Goal: Transaction & Acquisition: Book appointment/travel/reservation

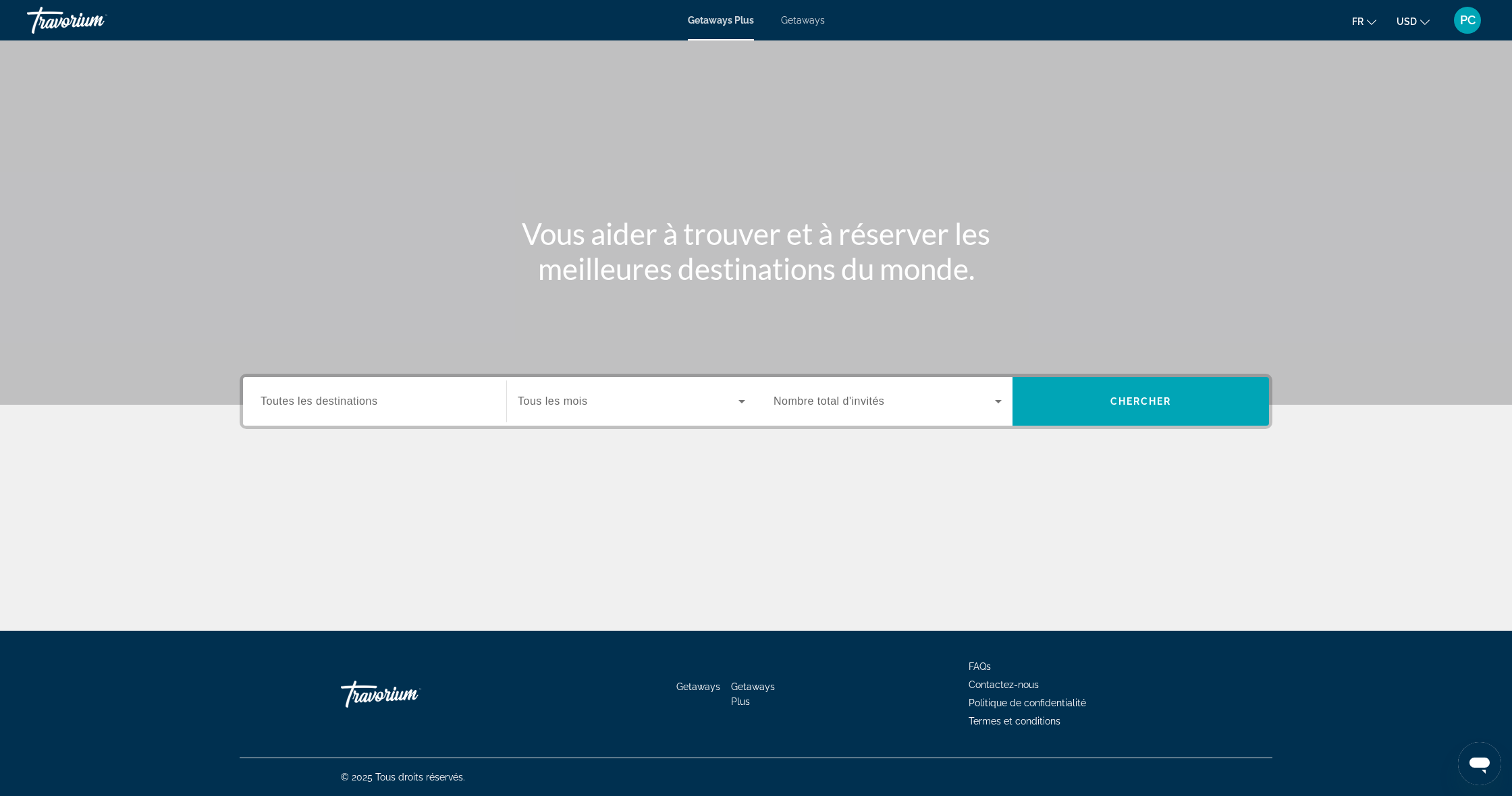
click at [793, 26] on div "Getaways Plus Getaways fr English Español Français Italiano Português русский U…" at bounding box center [756, 20] width 1512 height 35
click at [386, 402] on input "Destination Toutes les destinations" at bounding box center [374, 402] width 228 height 17
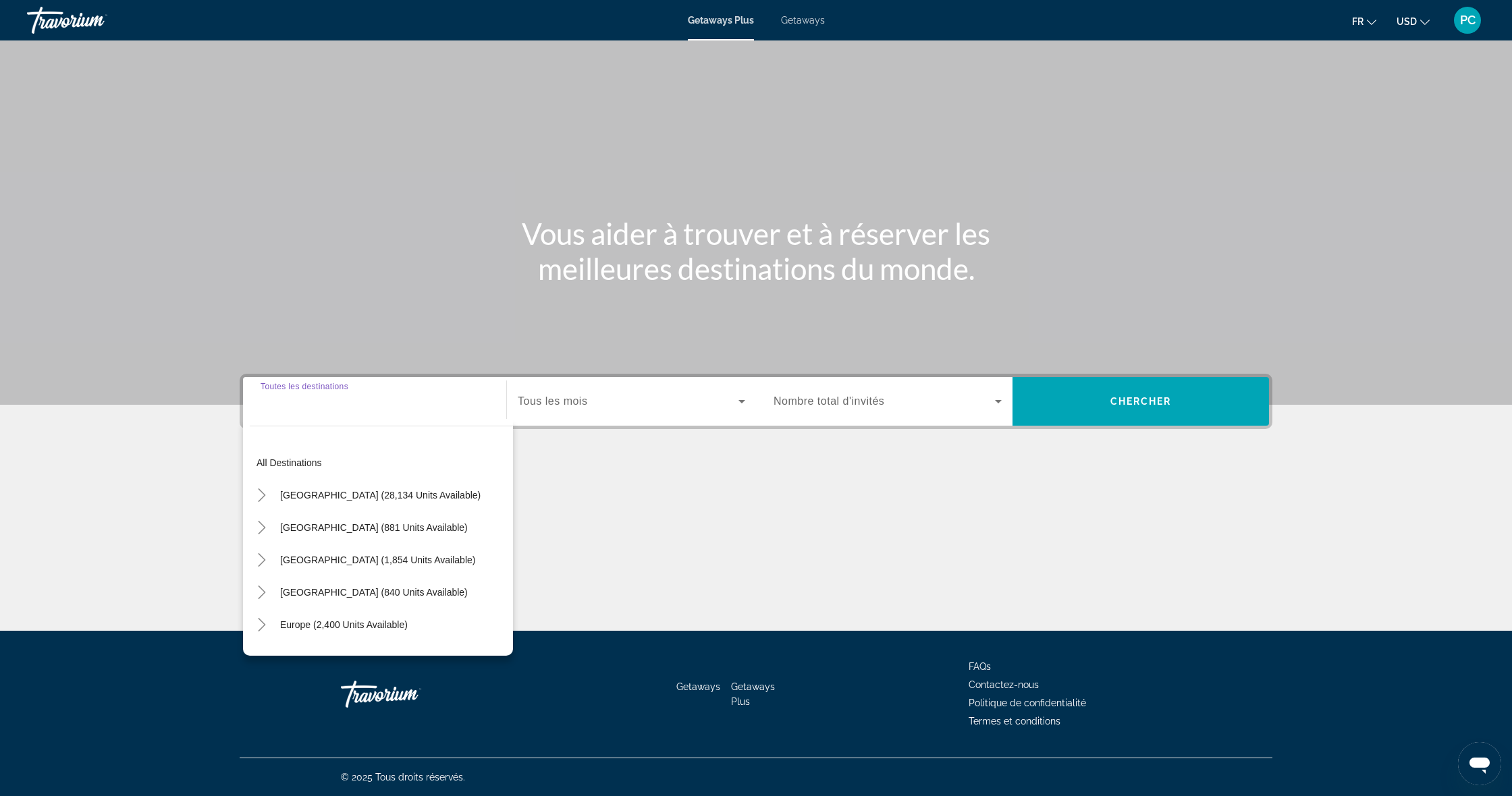
click at [389, 405] on input "Destination Toutes les destinations" at bounding box center [374, 402] width 228 height 17
click at [619, 437] on div "Destination Toutes les destinations All destinations [GEOGRAPHIC_DATA] (28,134 …" at bounding box center [756, 469] width 1087 height 190
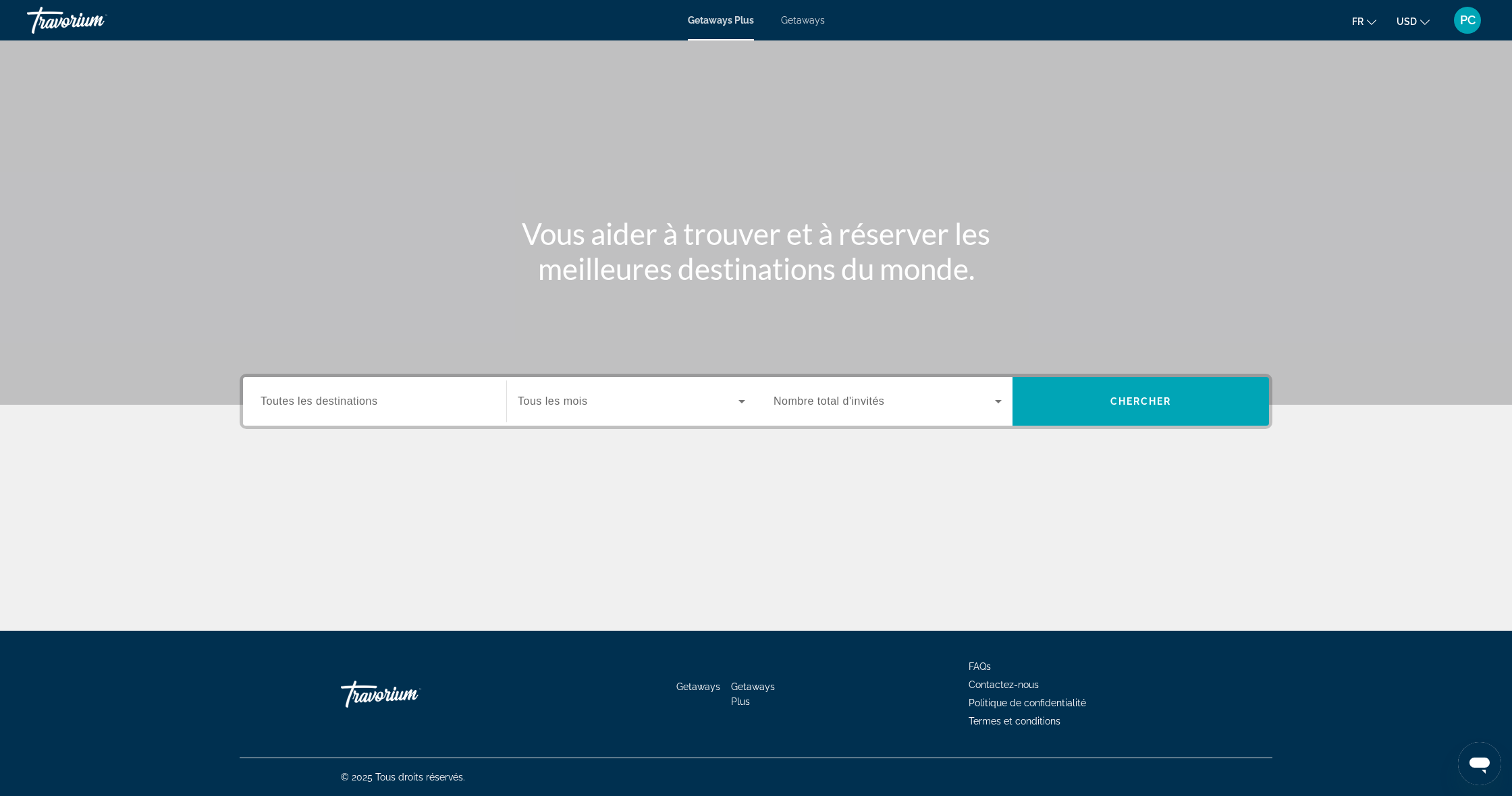
click at [754, 397] on div "Start Month Tous les mois" at bounding box center [632, 401] width 249 height 38
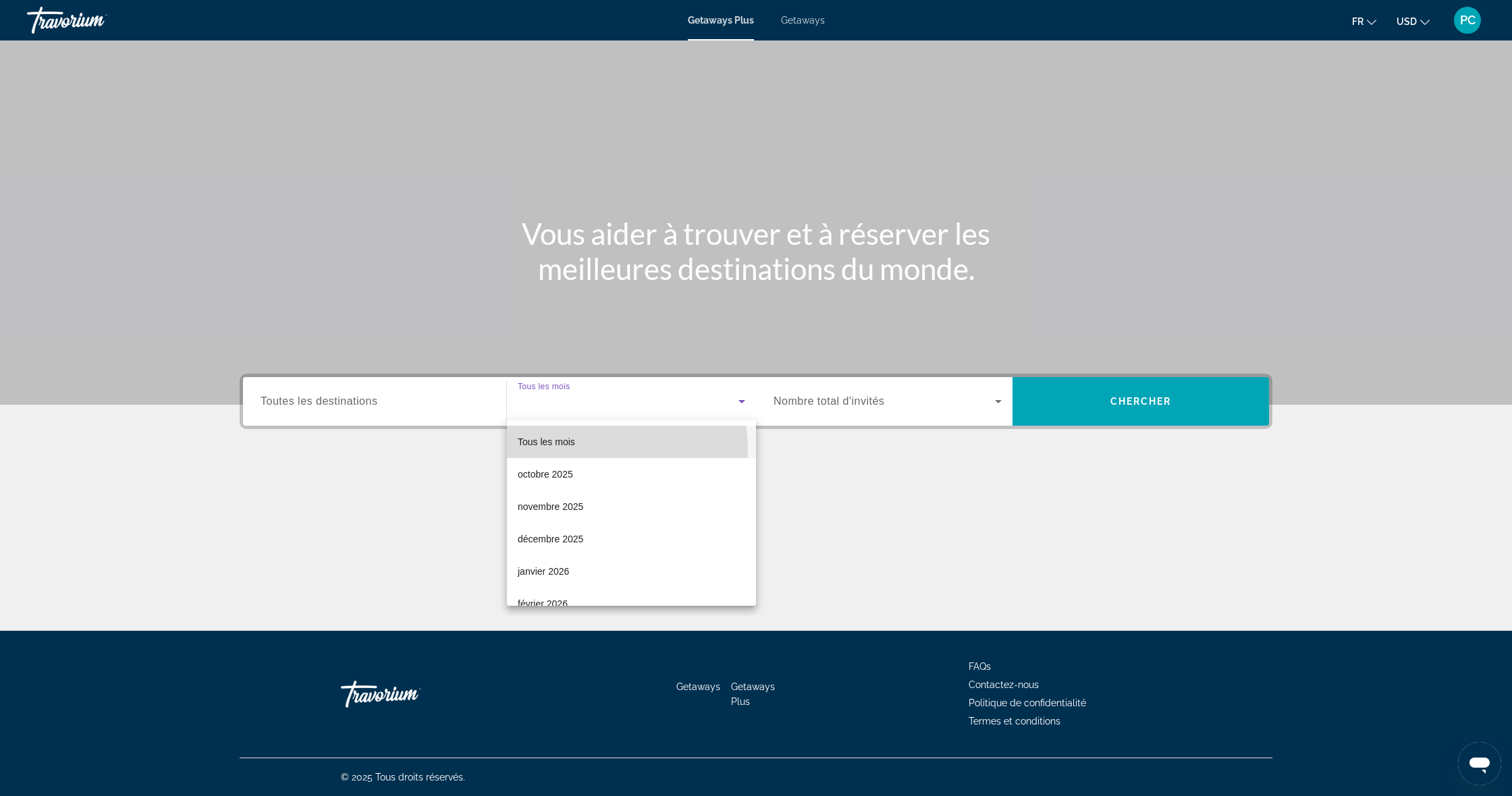
click at [621, 448] on mat-option "Tous les mois" at bounding box center [632, 441] width 249 height 32
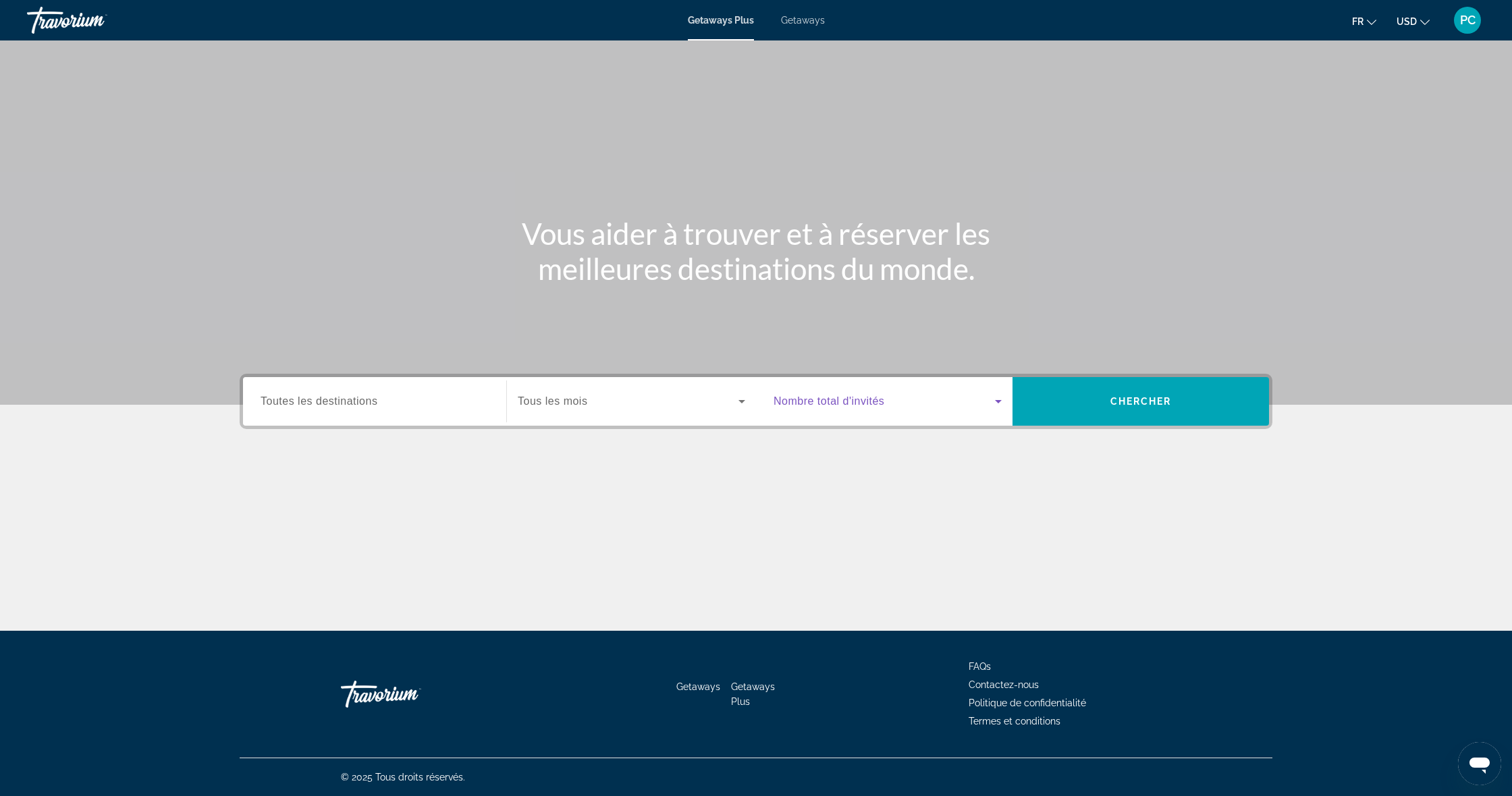
click at [988, 401] on span "Search widget" at bounding box center [884, 401] width 221 height 17
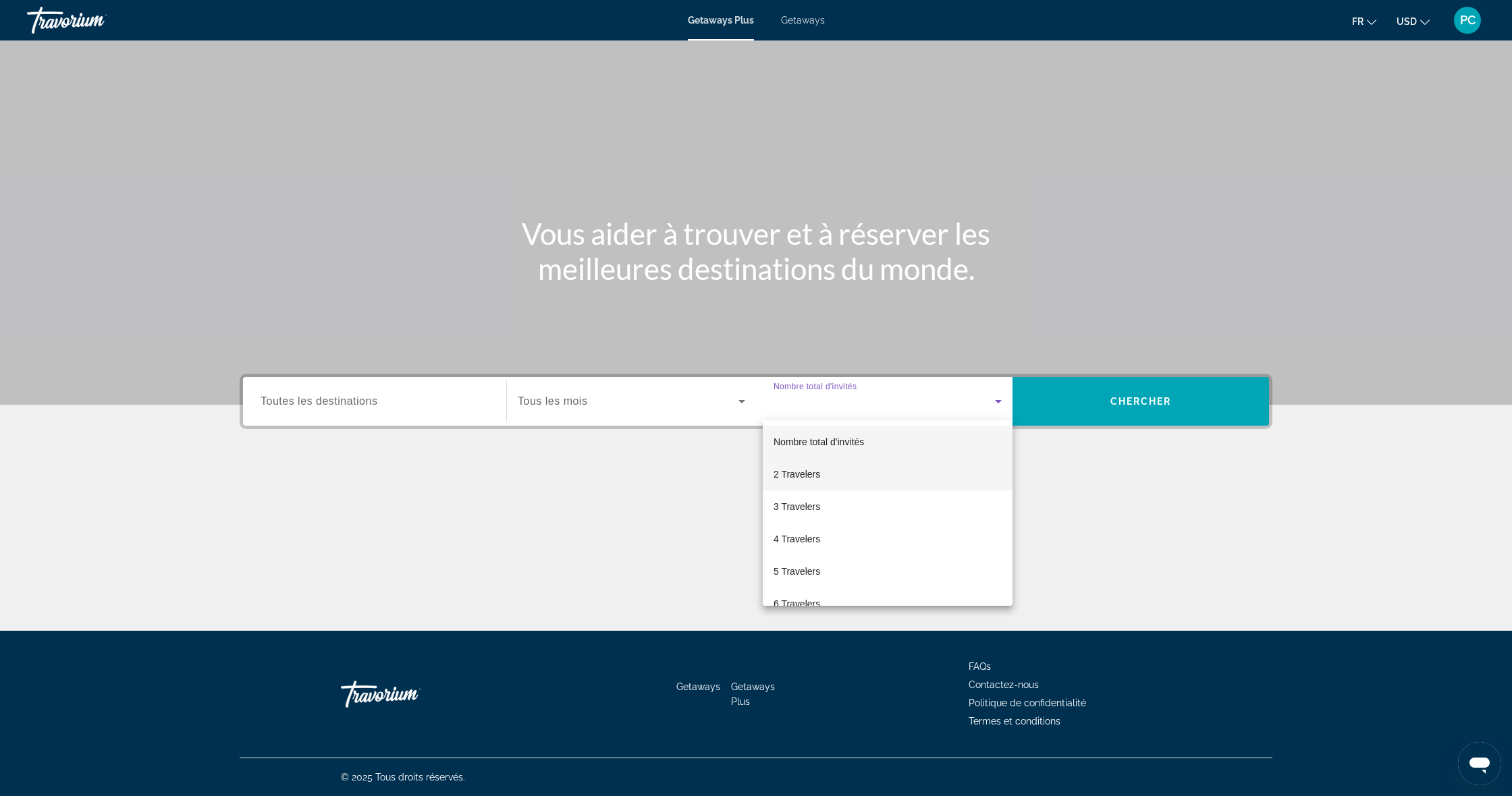
click at [869, 484] on mat-option "2 Travelers" at bounding box center [887, 474] width 250 height 32
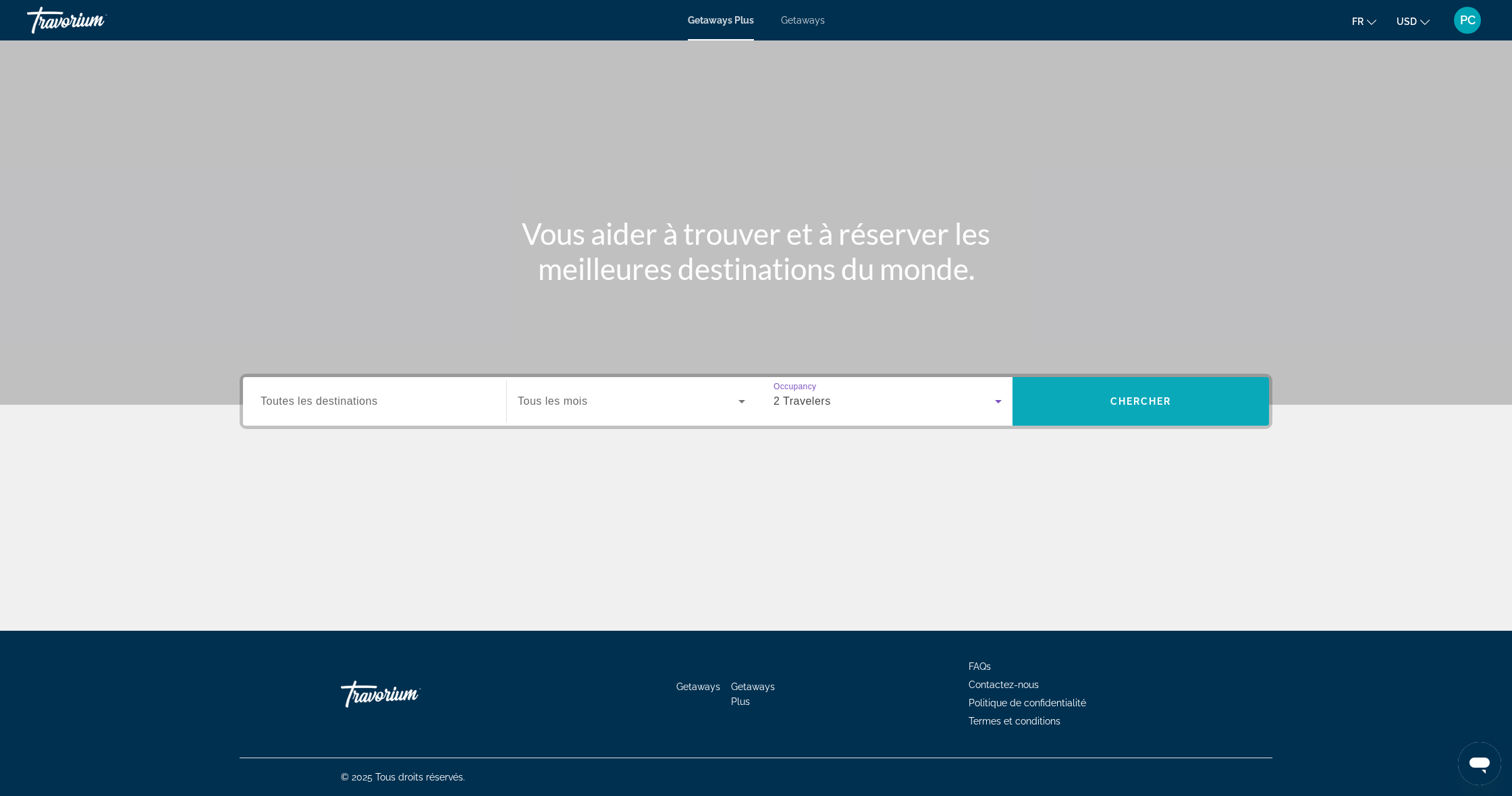
click at [1132, 395] on span "Search widget" at bounding box center [1141, 401] width 256 height 32
click at [1126, 417] on span "Search widget" at bounding box center [1141, 401] width 256 height 32
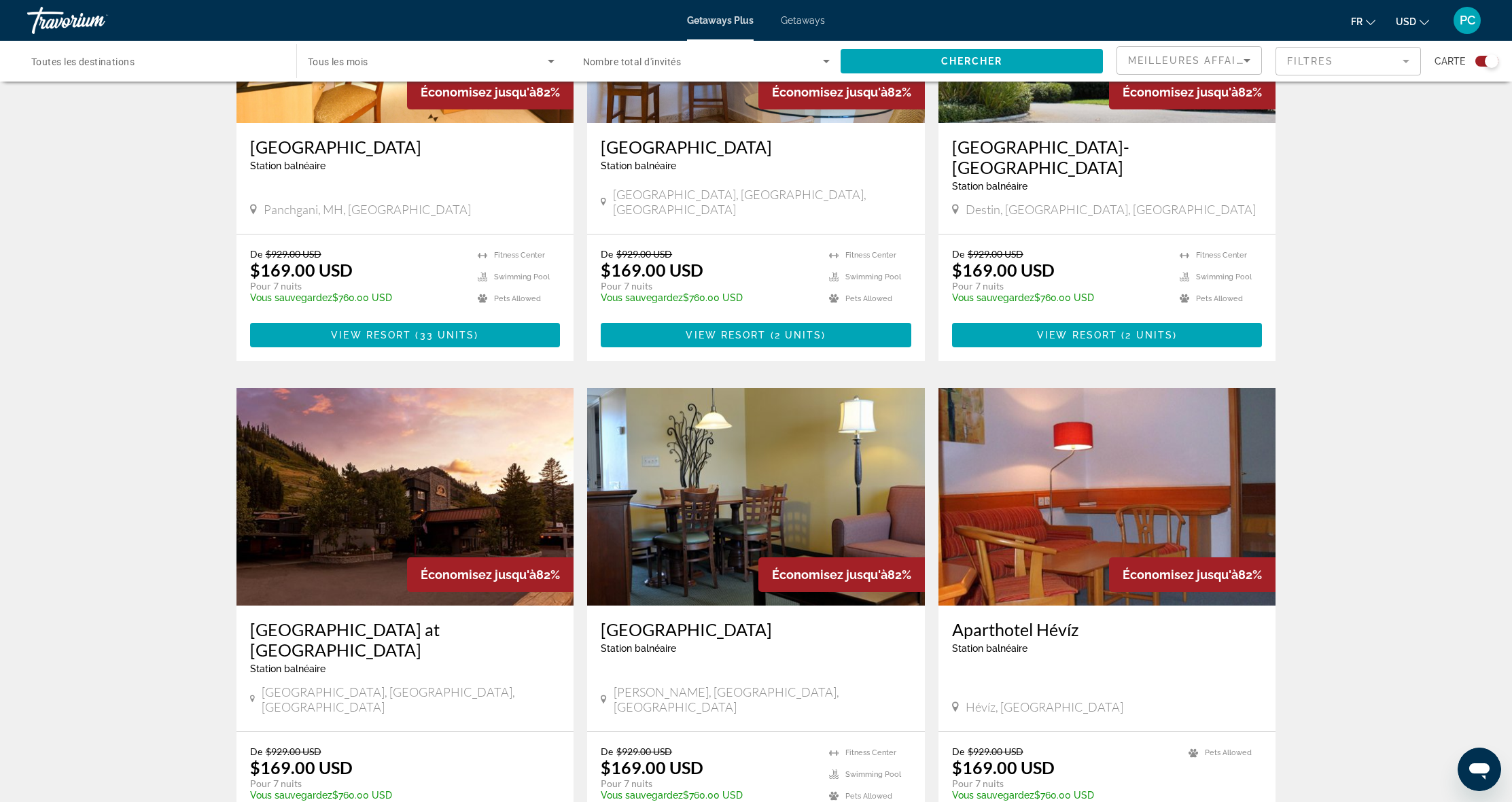
scroll to position [519, 0]
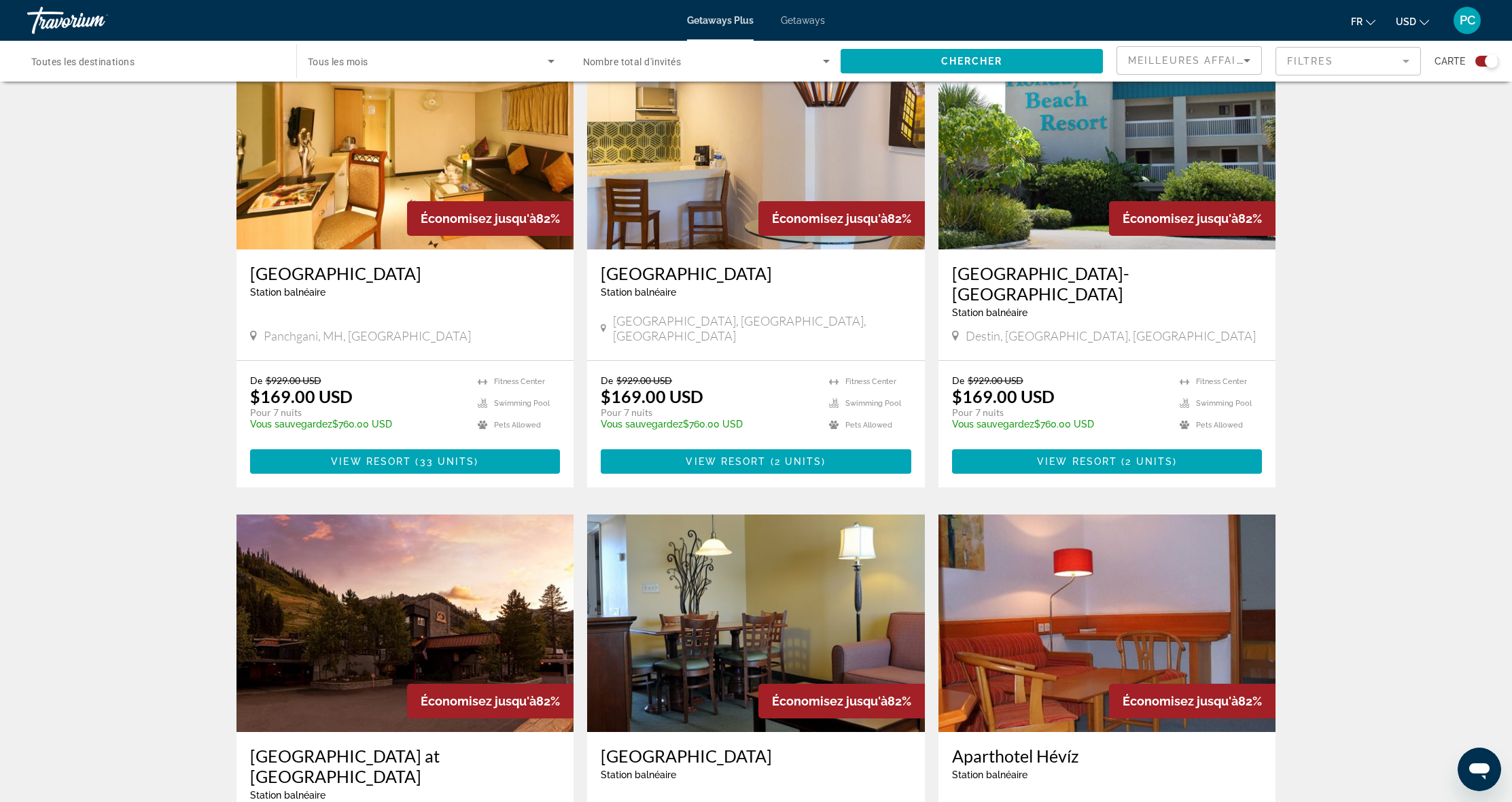
drag, startPoint x: 250, startPoint y: 392, endPoint x: 301, endPoint y: 397, distance: 51.2
click at [301, 407] on p "Pour 7 nuits" at bounding box center [358, 413] width 215 height 12
click at [778, 314] on div "Mazatlán, Sinaloa, Mexico" at bounding box center [756, 328] width 311 height 30
drag, startPoint x: 596, startPoint y: 393, endPoint x: 653, endPoint y: 395, distance: 57.0
click at [653, 395] on div "De $929.00 USD $169.00 USD Pour 7 nuits Vous sauvegardez $760.00 USD temp 2.8 F…" at bounding box center [756, 424] width 338 height 126
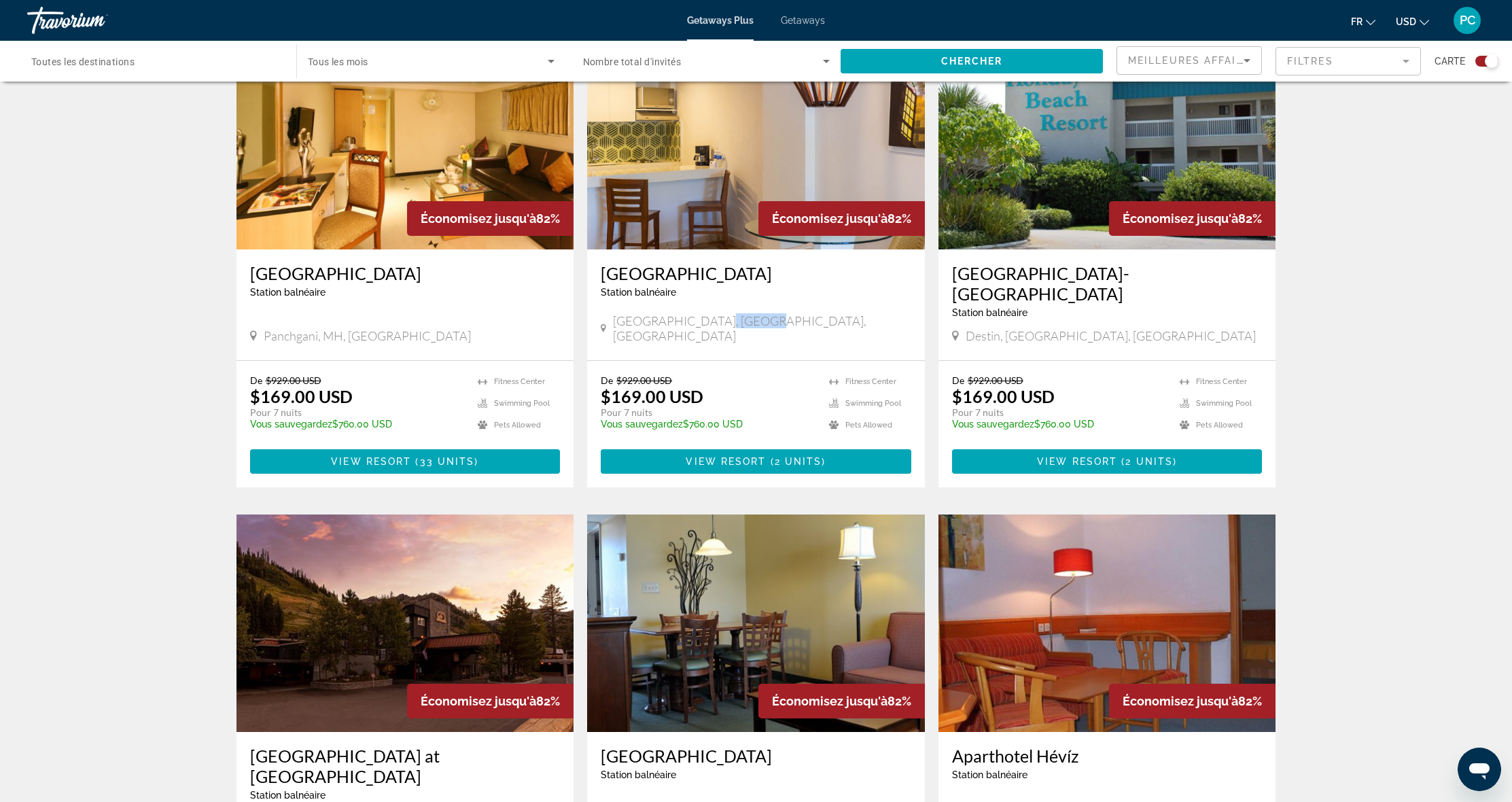
drag, startPoint x: 753, startPoint y: 314, endPoint x: 705, endPoint y: 312, distance: 48.0
click at [705, 314] on div "Mazatlán, Sinaloa, Mexico" at bounding box center [756, 328] width 311 height 30
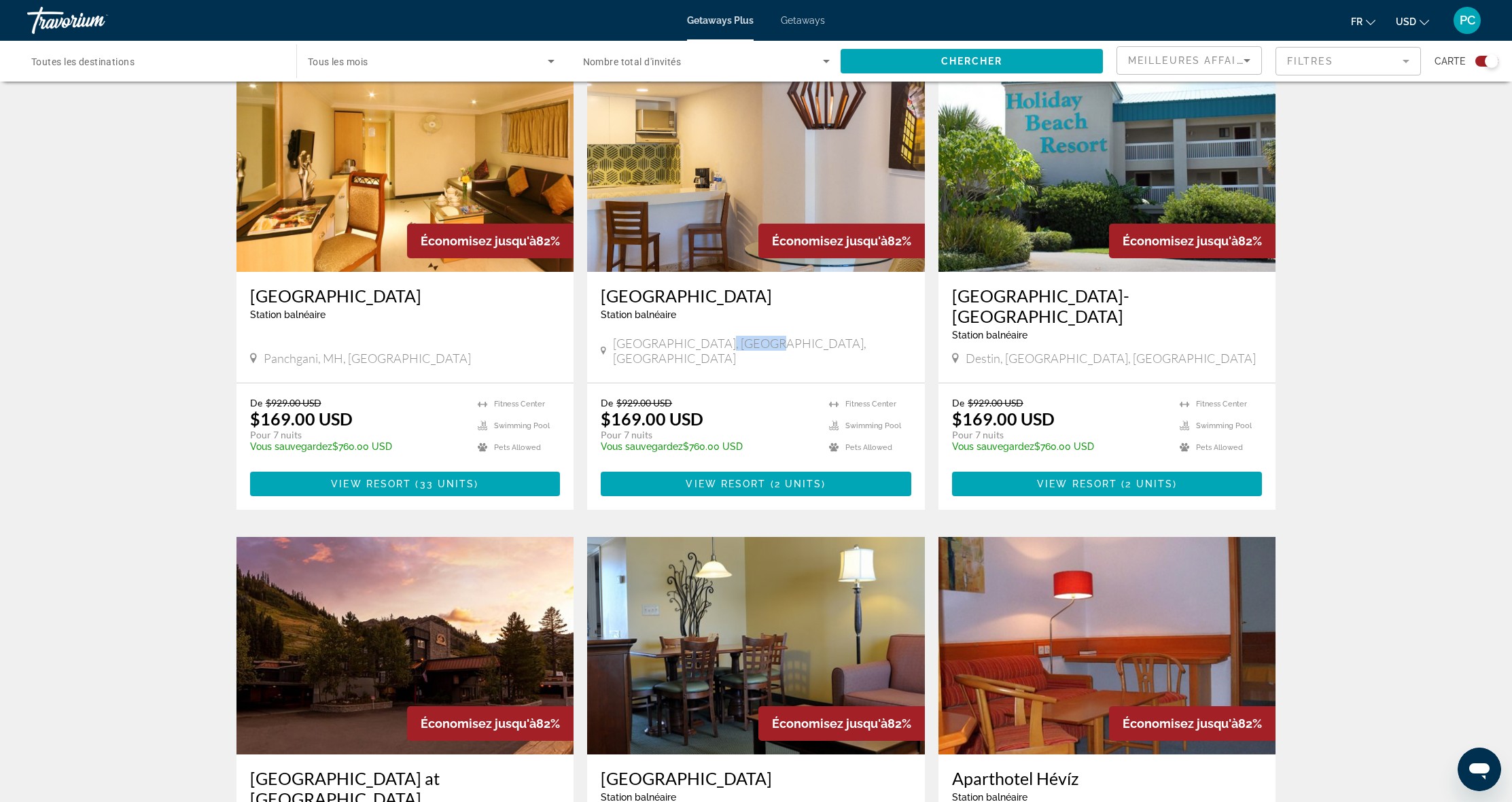
scroll to position [491, 0]
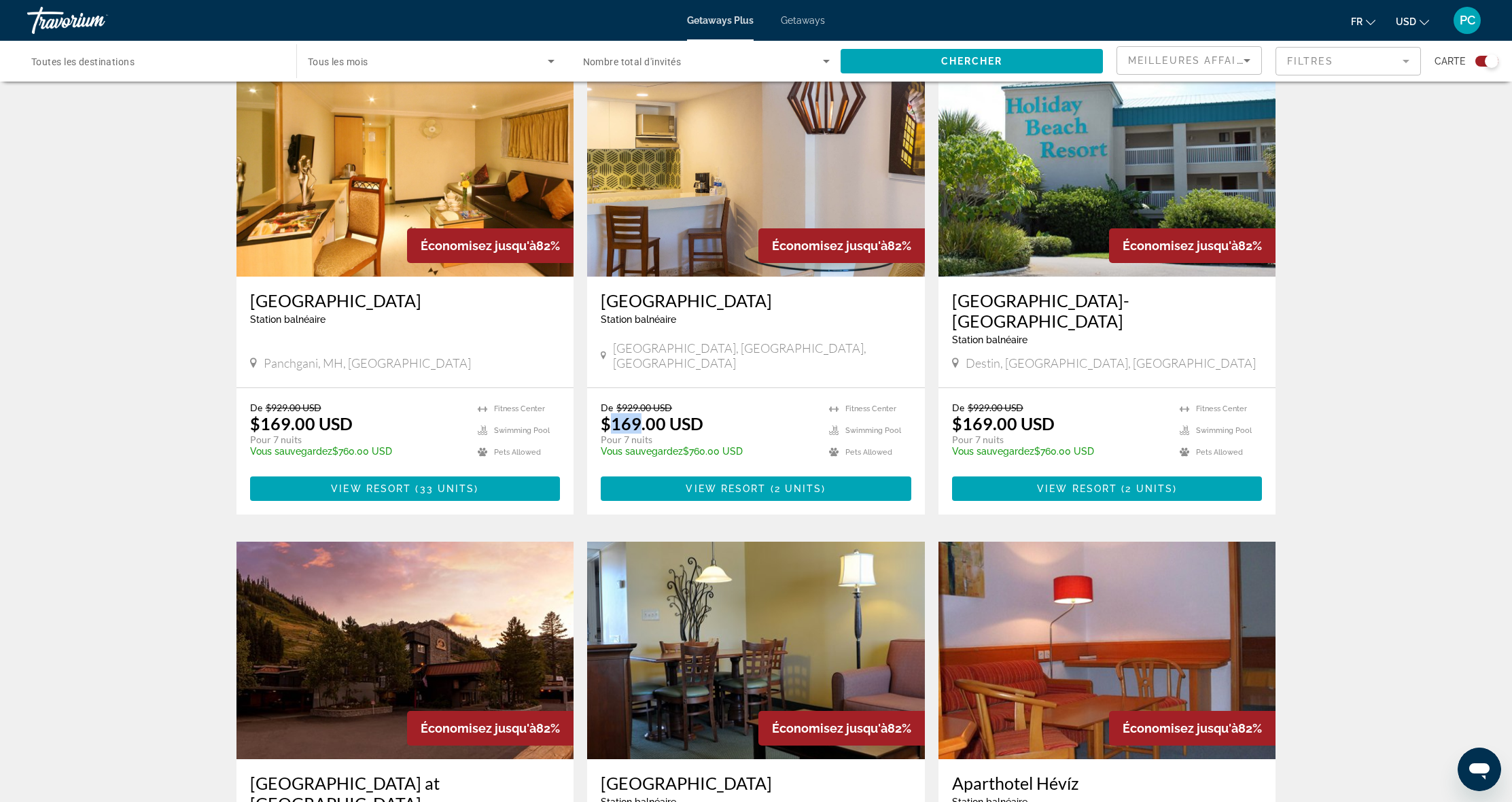
drag, startPoint x: 609, startPoint y: 405, endPoint x: 641, endPoint y: 403, distance: 32.1
click at [641, 413] on p "$169.00 USD" at bounding box center [652, 423] width 103 height 20
drag, startPoint x: 624, startPoint y: 387, endPoint x: 642, endPoint y: 388, distance: 18.0
click at [642, 402] on span "$929.00 USD" at bounding box center [644, 407] width 55 height 12
drag, startPoint x: 897, startPoint y: 432, endPoint x: 846, endPoint y: 388, distance: 67.4
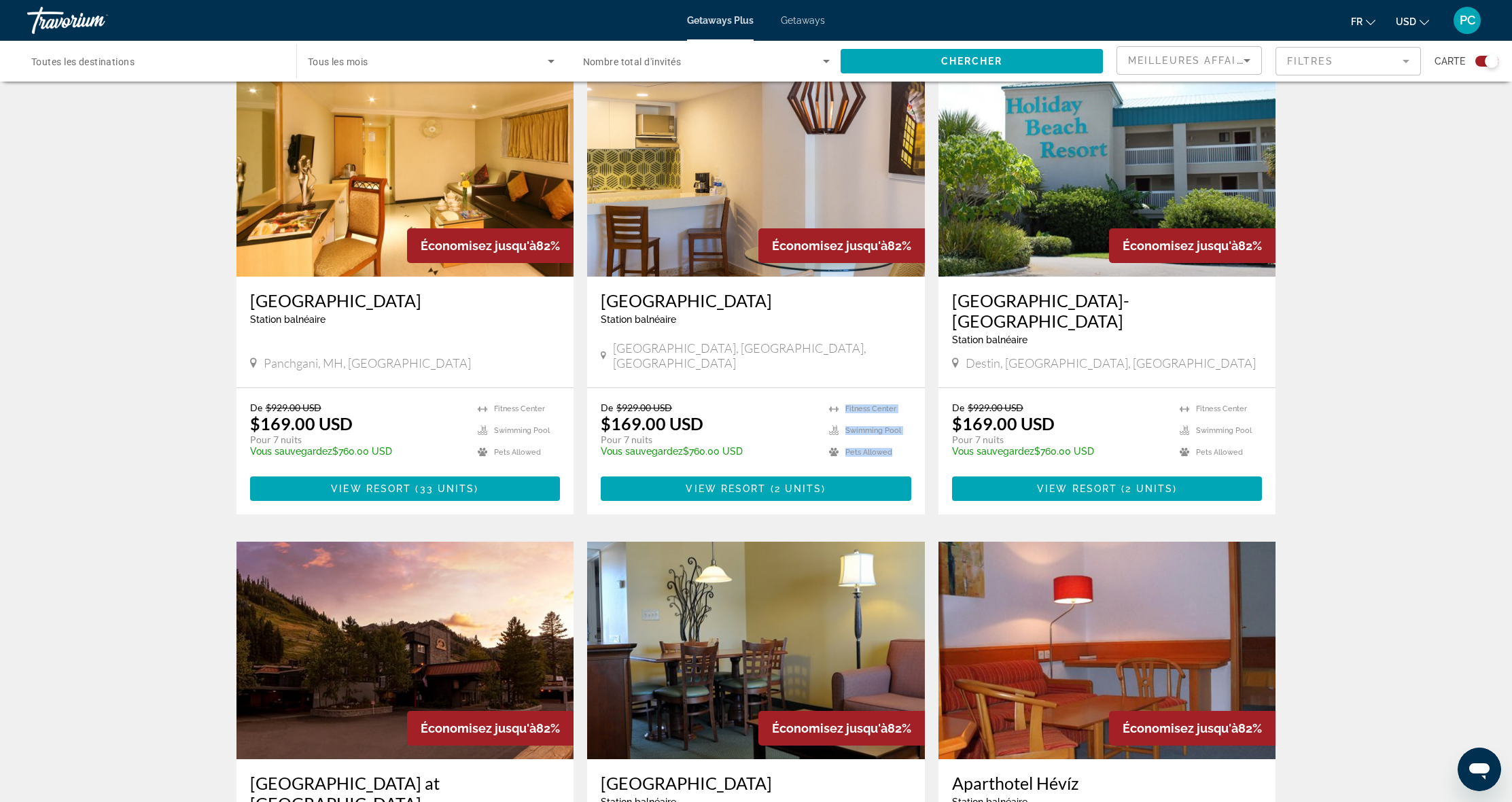
click at [846, 402] on ul "Fitness Center Swimming Pool Pets Allowed" at bounding box center [870, 434] width 83 height 65
click at [928, 386] on app-exchanges-search-item "Économisez jusqu'à 82% Luna Palace Station balnéaire - Ceci est une station d'a…" at bounding box center [756, 287] width 352 height 456
drag, startPoint x: 891, startPoint y: 434, endPoint x: 846, endPoint y: 427, distance: 45.5
click at [846, 448] on span "Pets Allowed" at bounding box center [869, 452] width 47 height 9
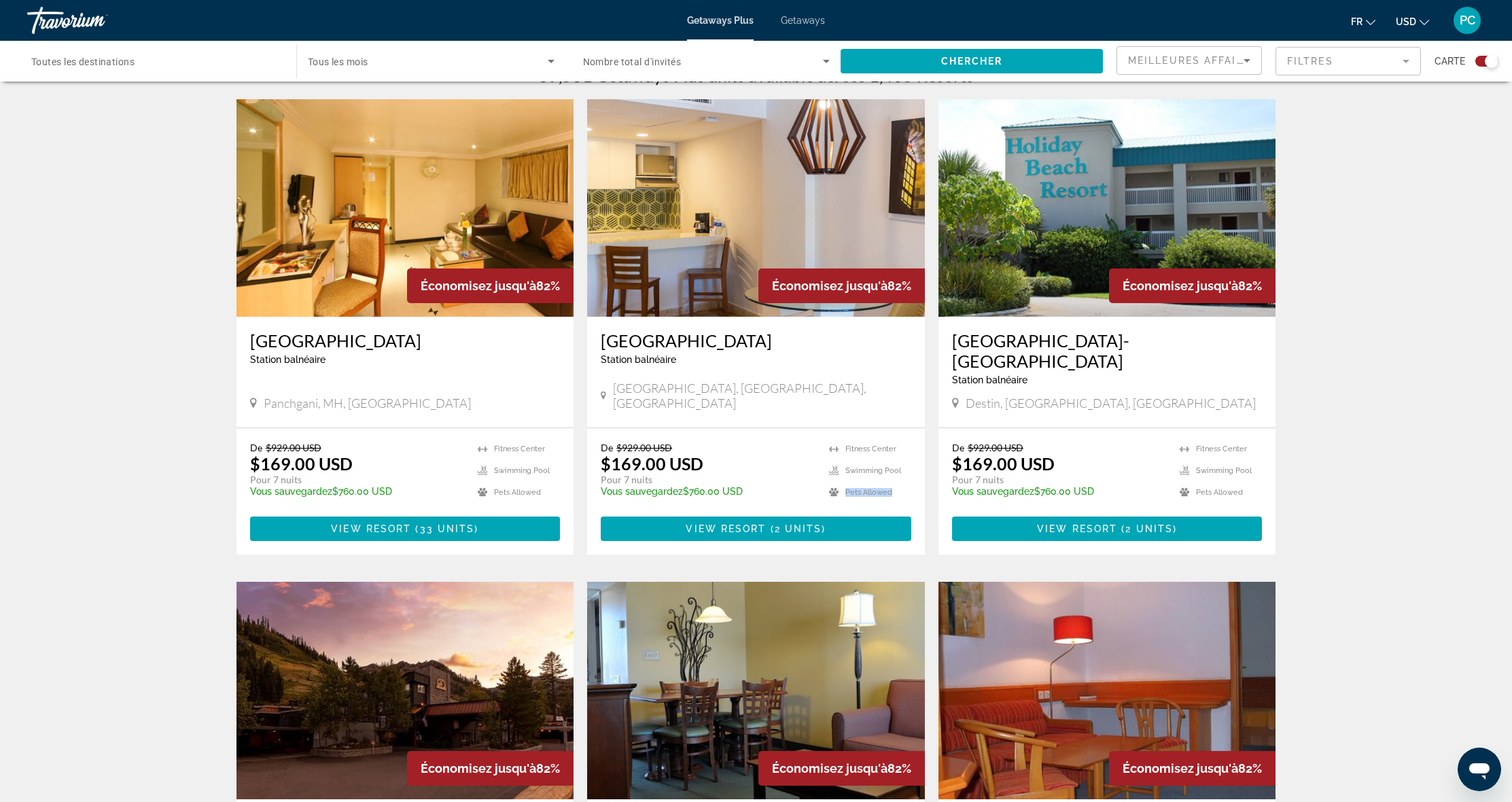
scroll to position [377, 0]
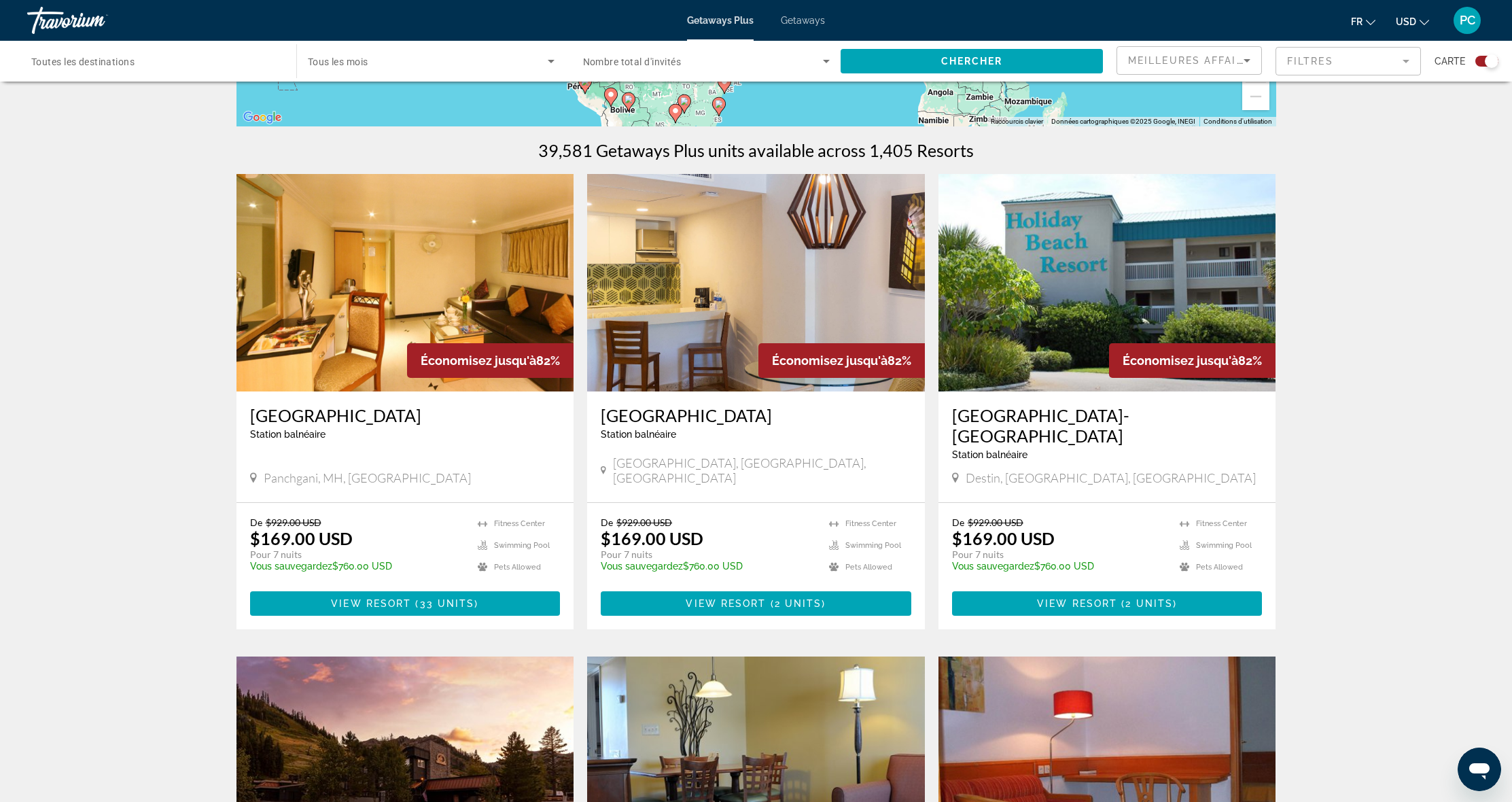
click at [932, 496] on app-exchanges-search-item "Économisez jusqu'à 82% Holiday Beach Resort-Destin Station balnéaire - Ceci est…" at bounding box center [1107, 402] width 352 height 456
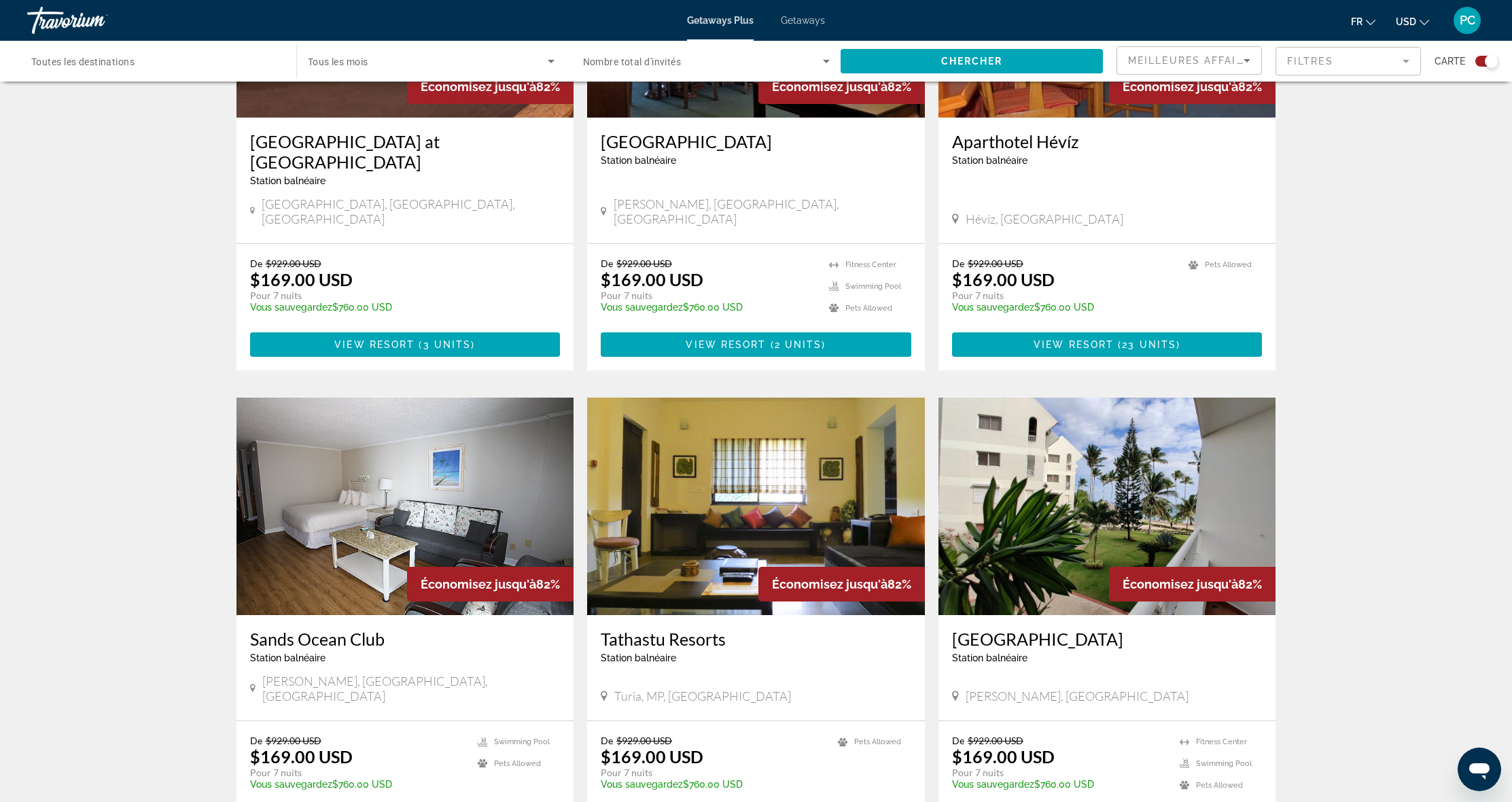
scroll to position [1225, 0]
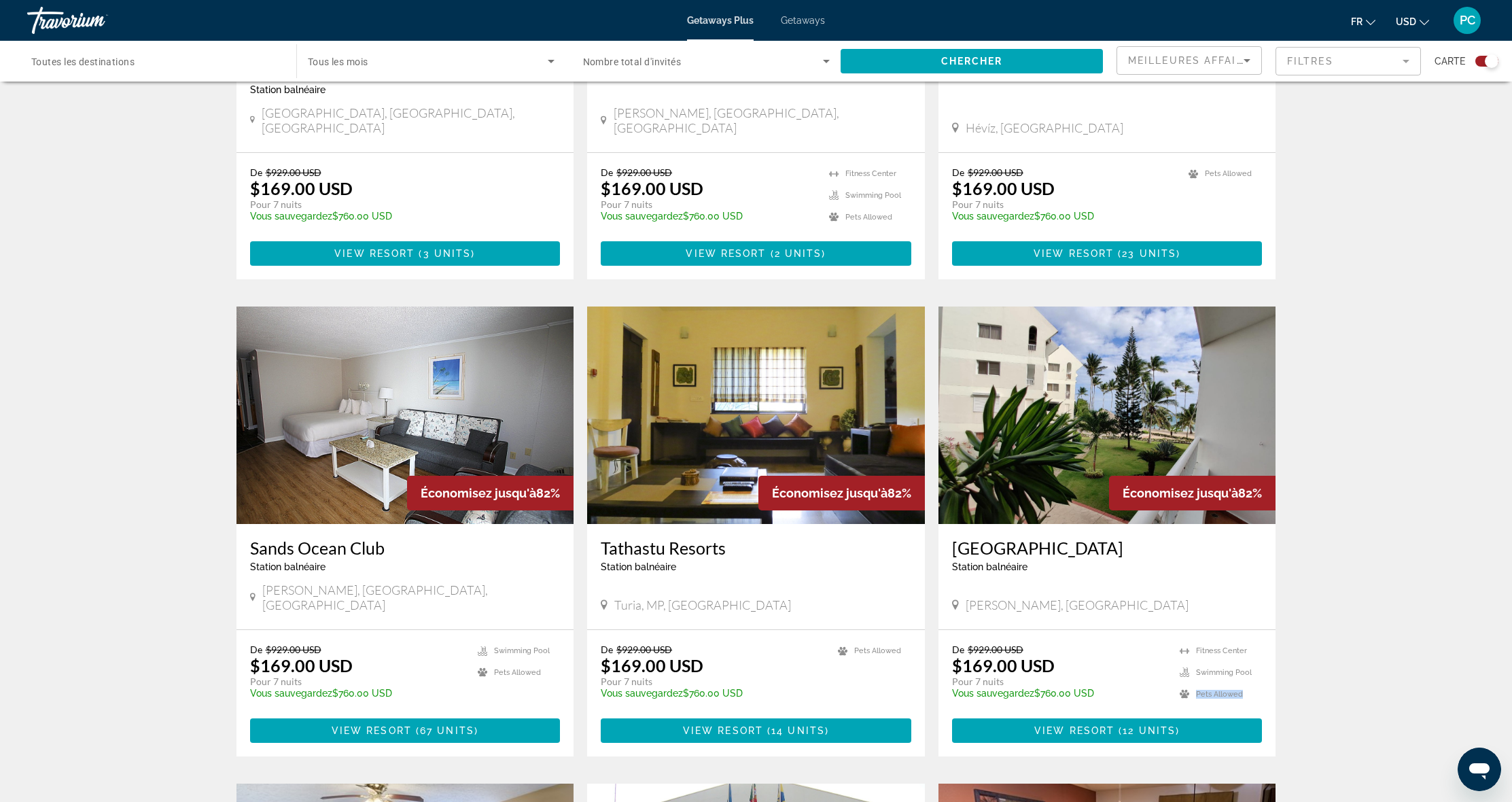
drag, startPoint x: 1255, startPoint y: 624, endPoint x: 1178, endPoint y: 623, distance: 77.0
click at [1178, 644] on div "De $929.00 USD $169.00 USD Pour 7 nuits Vous sauvegardez $760.00 USD temp 3 Fit…" at bounding box center [1108, 676] width 311 height 65
drag, startPoint x: 916, startPoint y: 583, endPoint x: 838, endPoint y: 581, distance: 78.0
click at [838, 630] on div "De $929.00 USD $169.00 USD Pour 7 nuits Vous sauvegardez $760.00 USD temp Pets …" at bounding box center [756, 693] width 338 height 126
drag, startPoint x: 542, startPoint y: 608, endPoint x: 477, endPoint y: 599, distance: 65.6
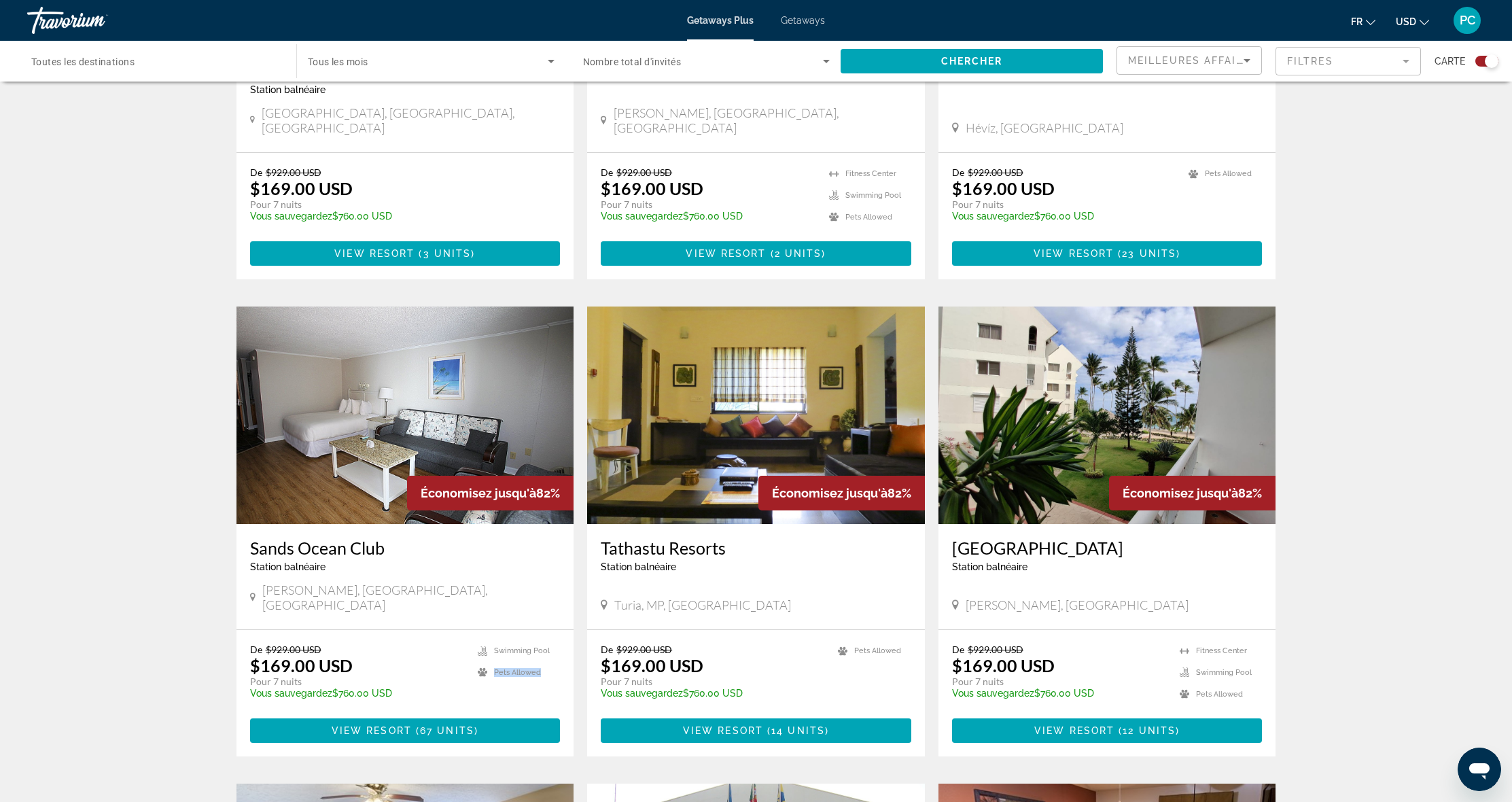
click at [477, 644] on div "De $929.00 USD $169.00 USD Pour 7 nuits Vous sauvegardez $760.00 USD temp 2.9 S…" at bounding box center [406, 676] width 311 height 65
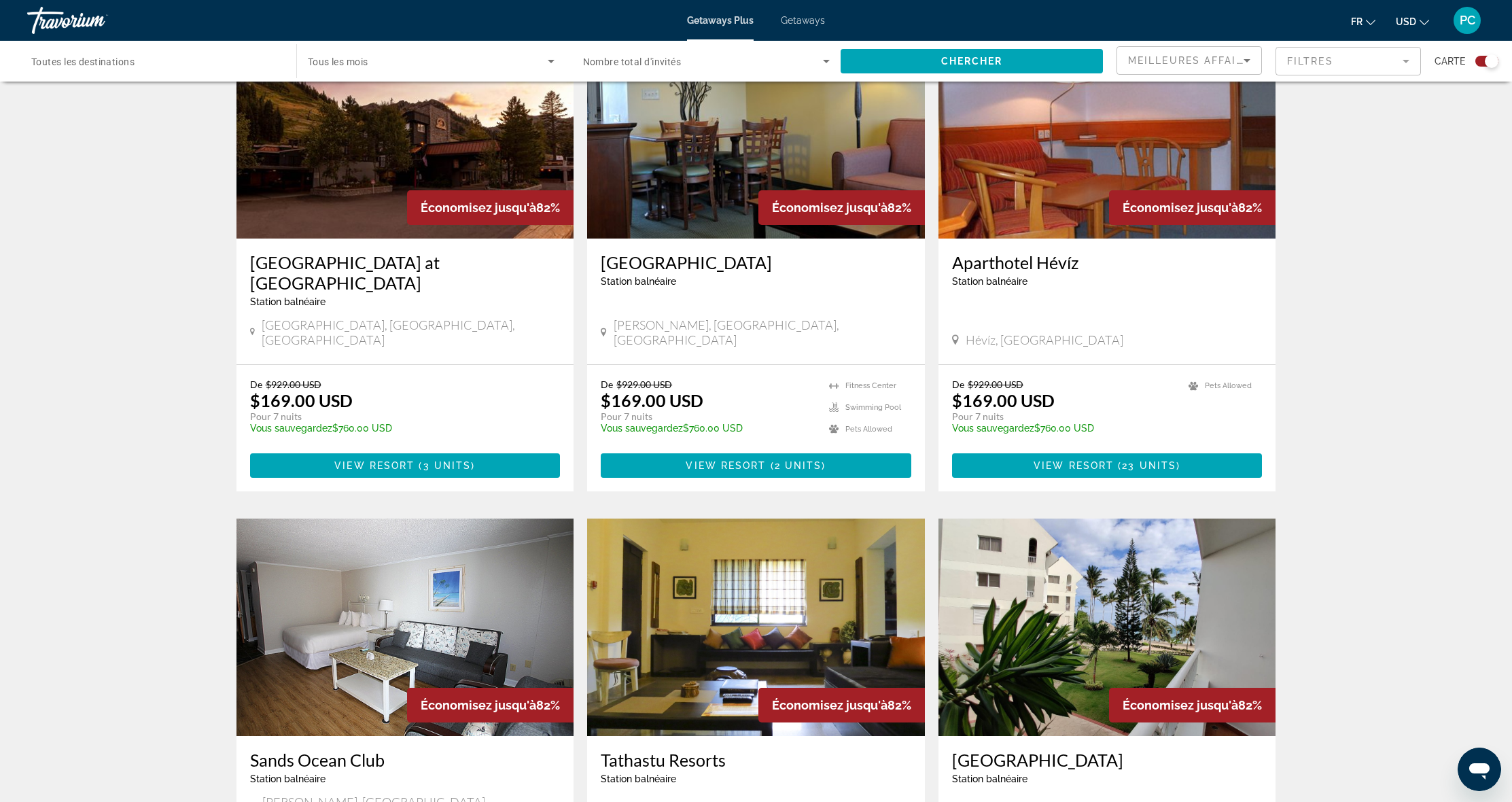
scroll to position [803, 0]
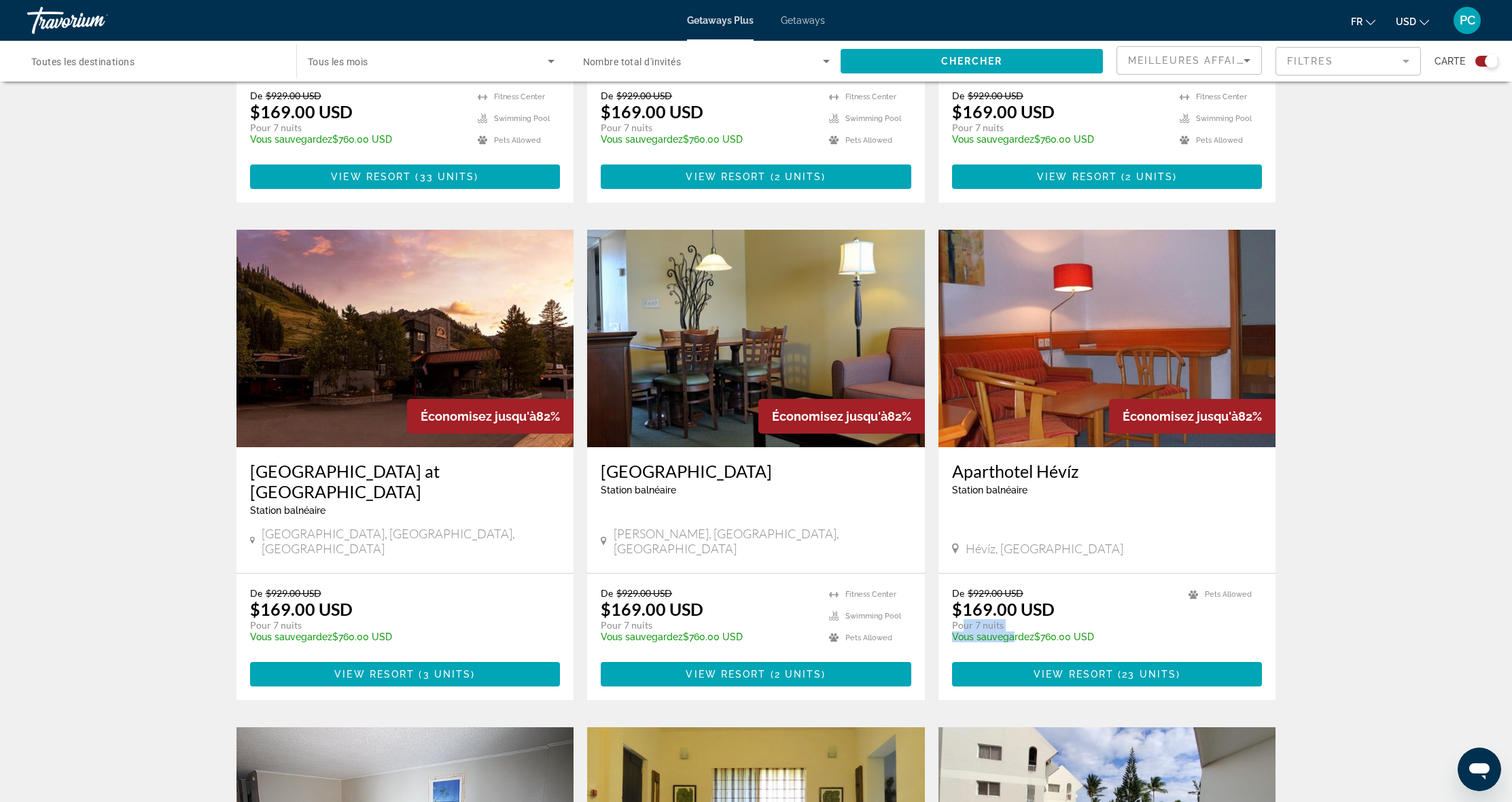
drag, startPoint x: 959, startPoint y: 574, endPoint x: 1015, endPoint y: 584, distance: 56.9
click at [1015, 588] on div "De $929.00 USD $169.00 USD Pour 7 nuits Vous sauvegardez $760.00 USD temp" at bounding box center [1064, 620] width 223 height 65
click at [1329, 522] on div "← Déplacement vers la gauche → Déplacement vers la droite ↑ Déplacement vers le…" at bounding box center [756, 500] width 1512 height 2418
drag, startPoint x: 966, startPoint y: 549, endPoint x: 990, endPoint y: 554, distance: 24.5
click at [990, 599] on p "$169.00 USD" at bounding box center [1004, 608] width 103 height 20
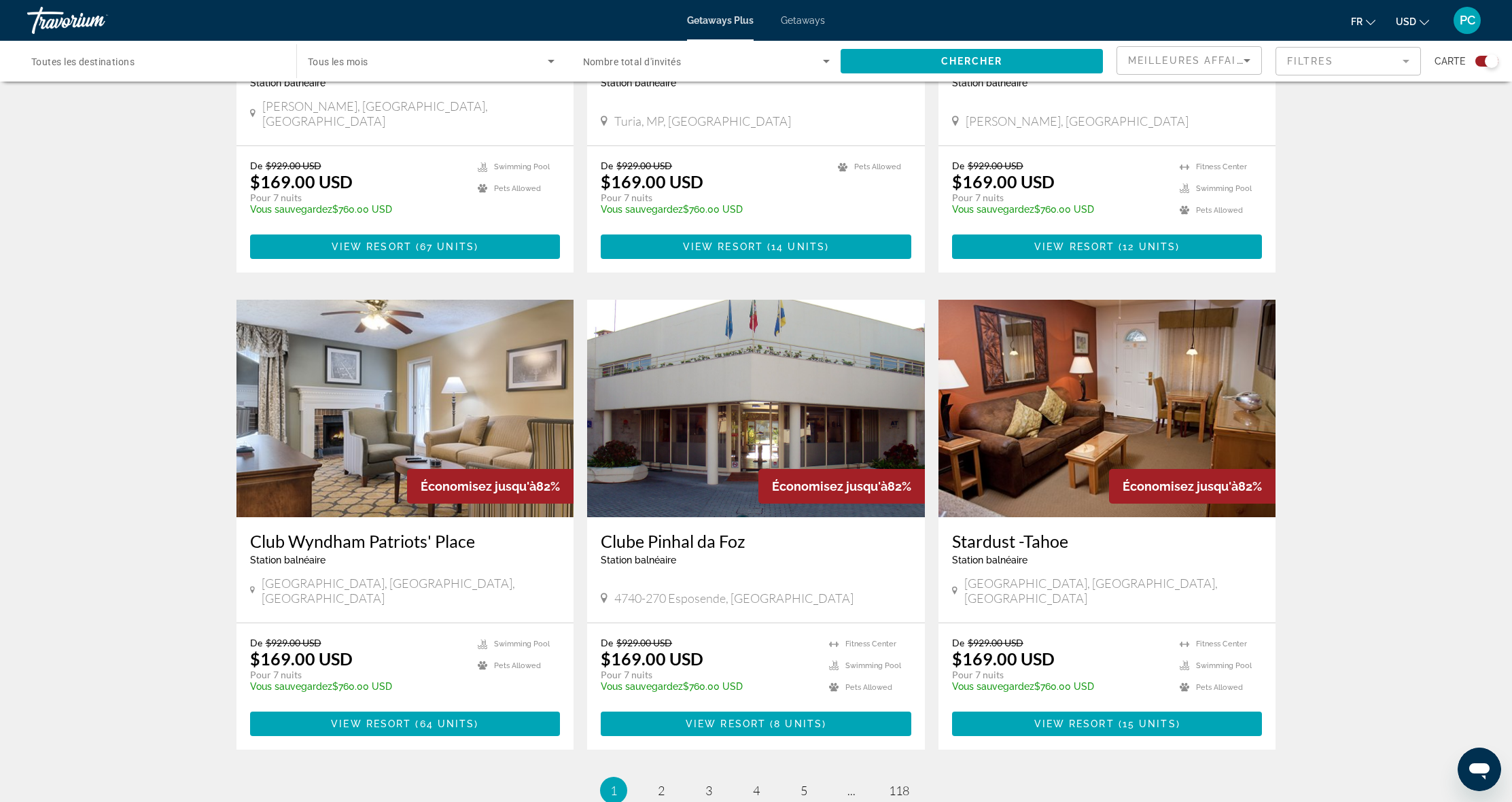
scroll to position [1819, 0]
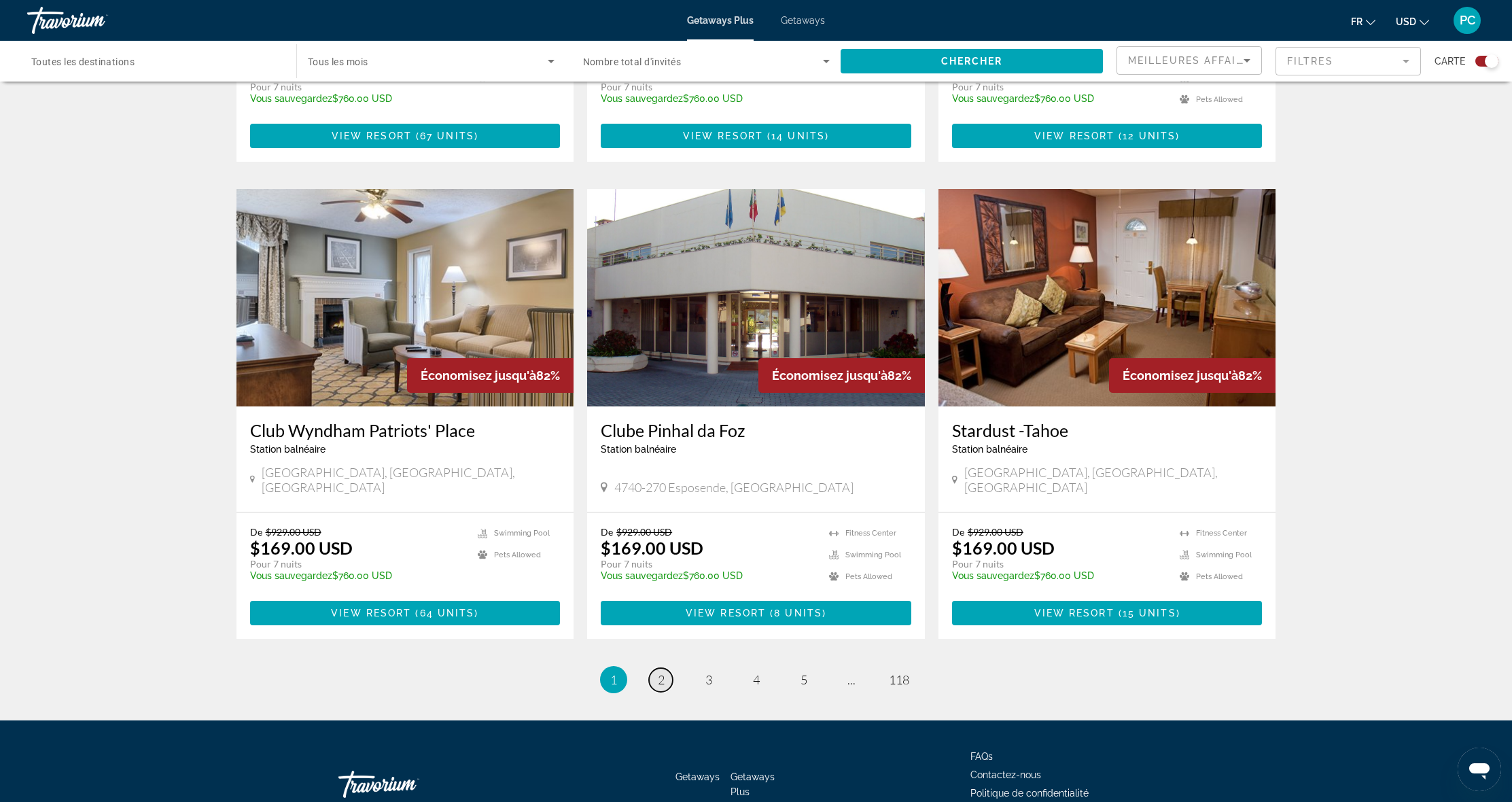
click at [657, 668] on link "page 2" at bounding box center [661, 680] width 24 height 24
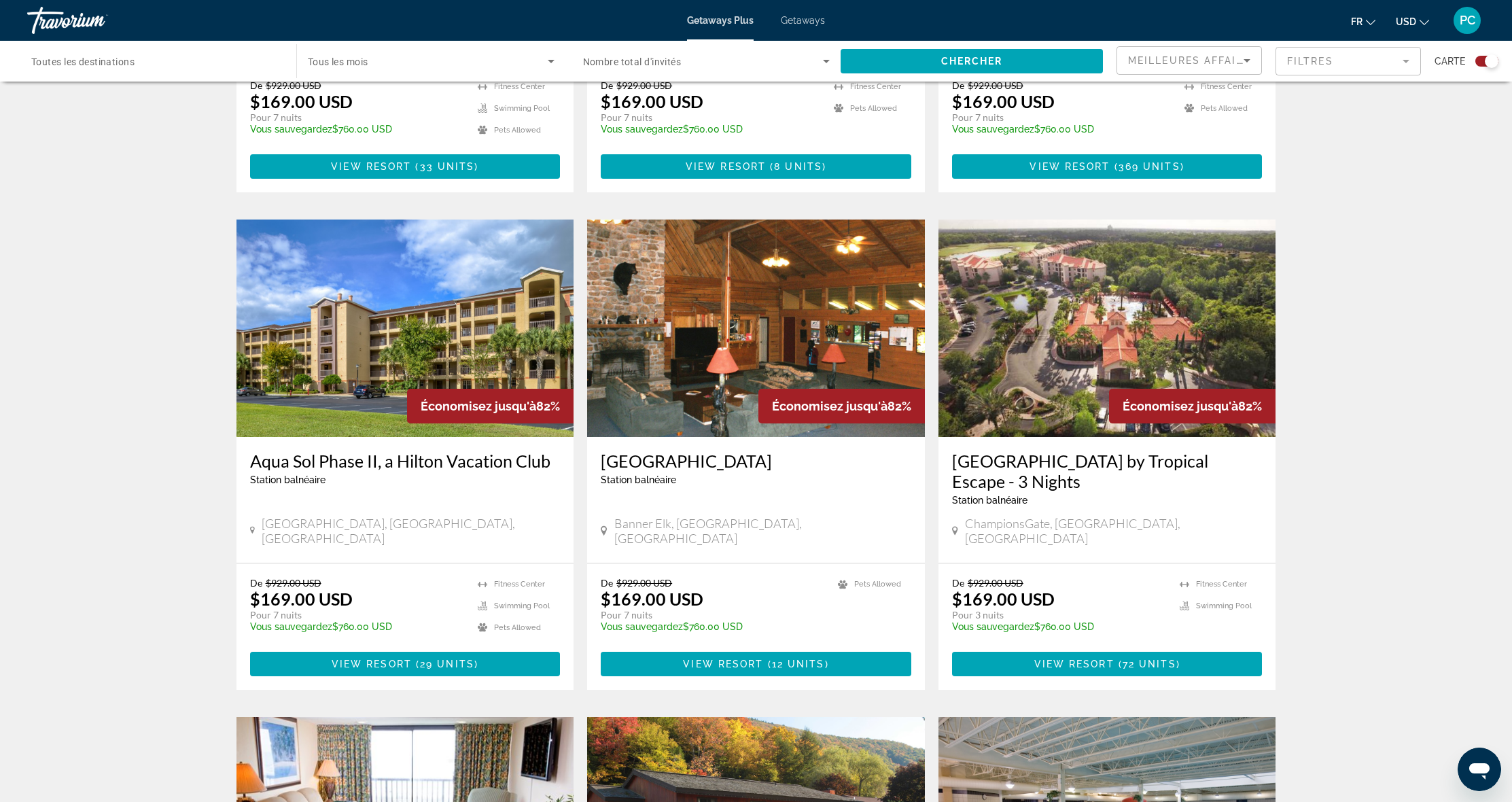
scroll to position [969, 0]
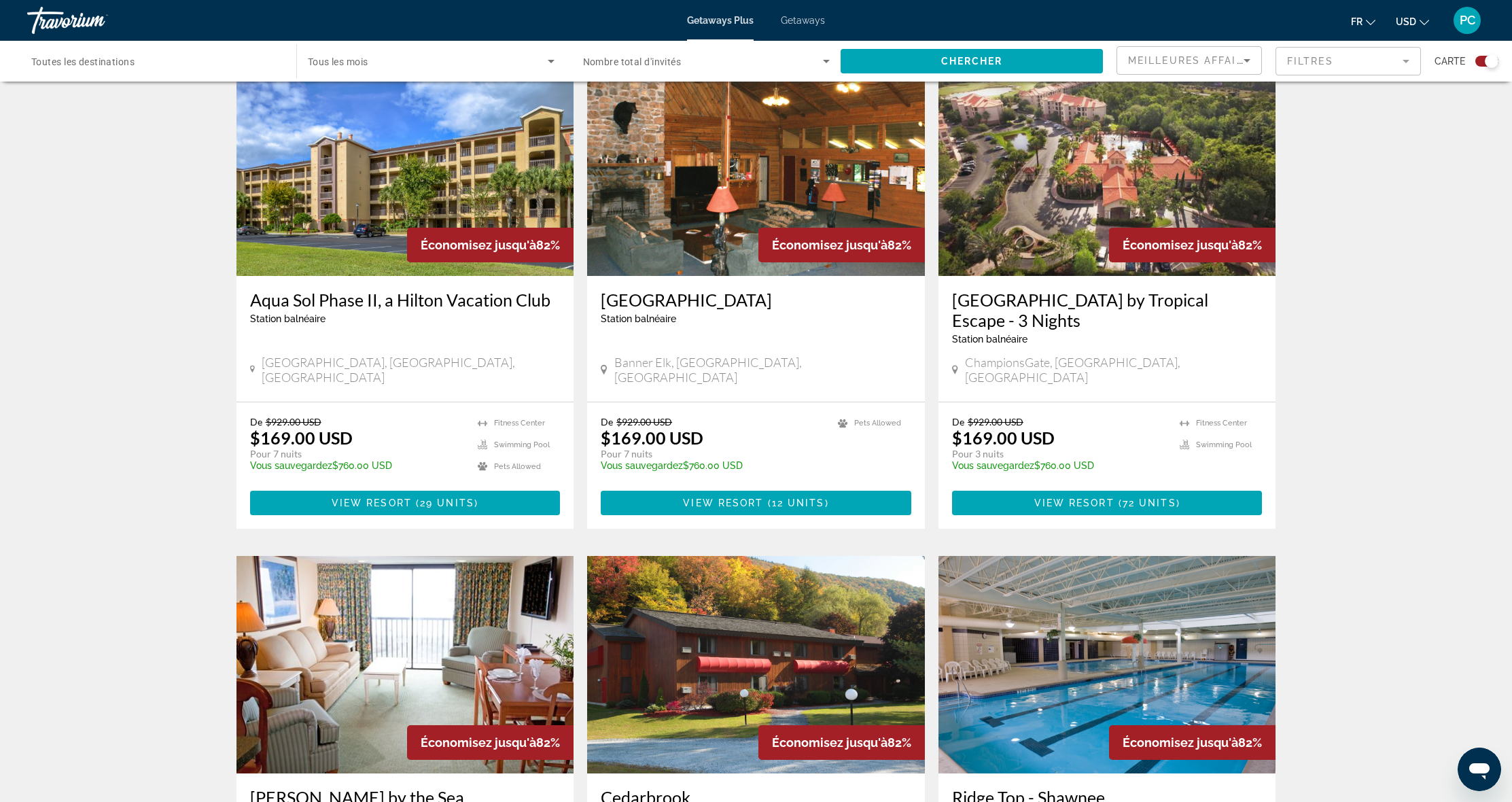
drag, startPoint x: 952, startPoint y: 425, endPoint x: 1001, endPoint y: 424, distance: 49.0
click at [1001, 448] on p "Pour 3 nuits" at bounding box center [1060, 454] width 215 height 12
click at [1325, 358] on div "← Déplacement vers la gauche → Déplacement vers la droite ↑ Déplacement vers le…" at bounding box center [756, 332] width 1512 height 2412
drag, startPoint x: 951, startPoint y: 425, endPoint x: 1032, endPoint y: 426, distance: 81.0
click at [1032, 426] on div "De $929.00 USD $169.00 USD Pour 3 nuits Vous sauvegardez $760.00 USD temp Fitne…" at bounding box center [1107, 466] width 338 height 126
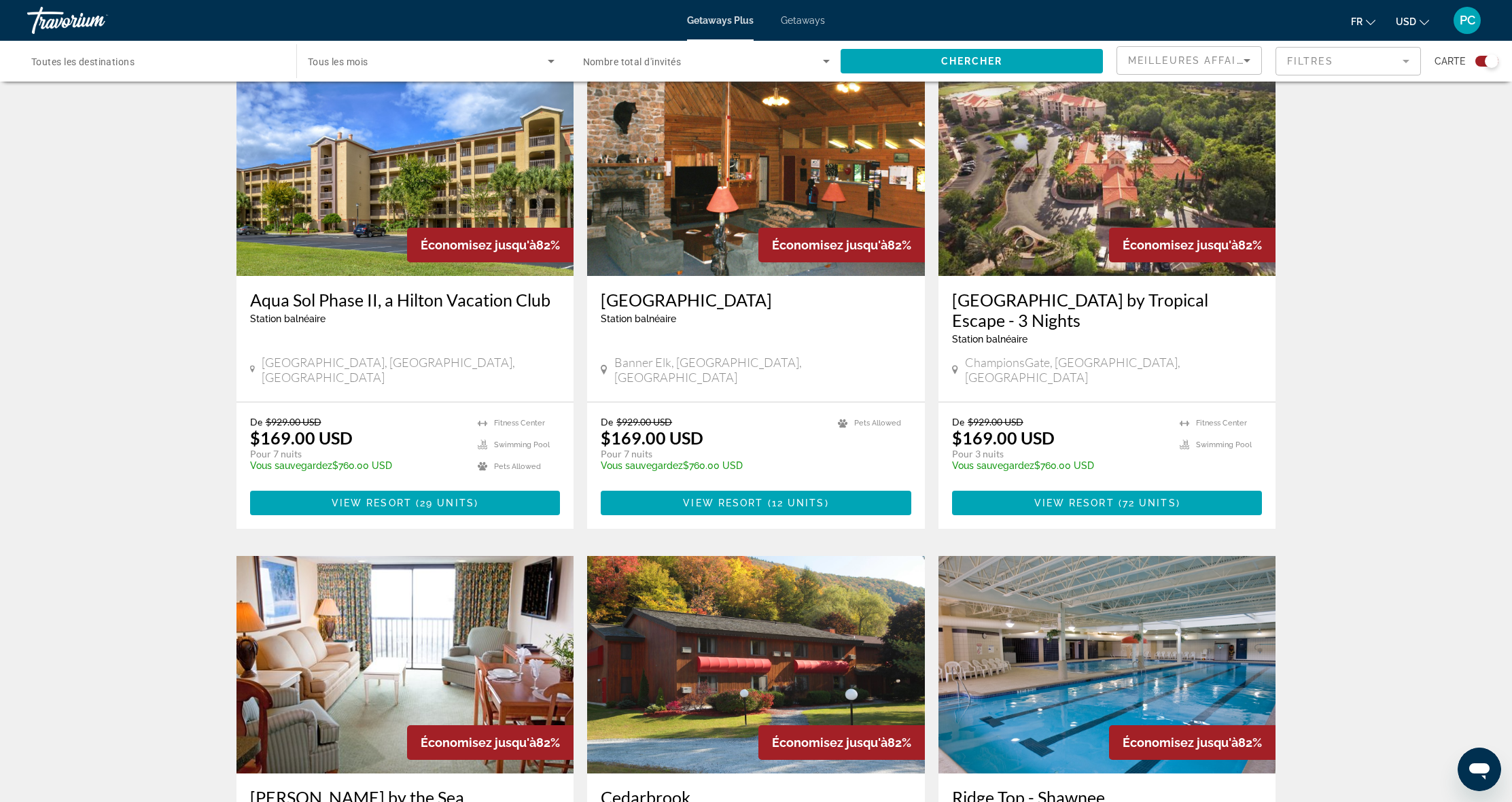
click at [1272, 402] on div "De $929.00 USD $169.00 USD Pour 3 nuits Vous sauvegardez $760.00 USD temp Fitne…" at bounding box center [1107, 466] width 338 height 126
drag, startPoint x: 963, startPoint y: 407, endPoint x: 1061, endPoint y: 407, distance: 98.0
click at [1061, 416] on div "De $929.00 USD $169.00 USD Pour 3 nuits Vous sauvegardez $760.00 USD temp" at bounding box center [1060, 448] width 215 height 65
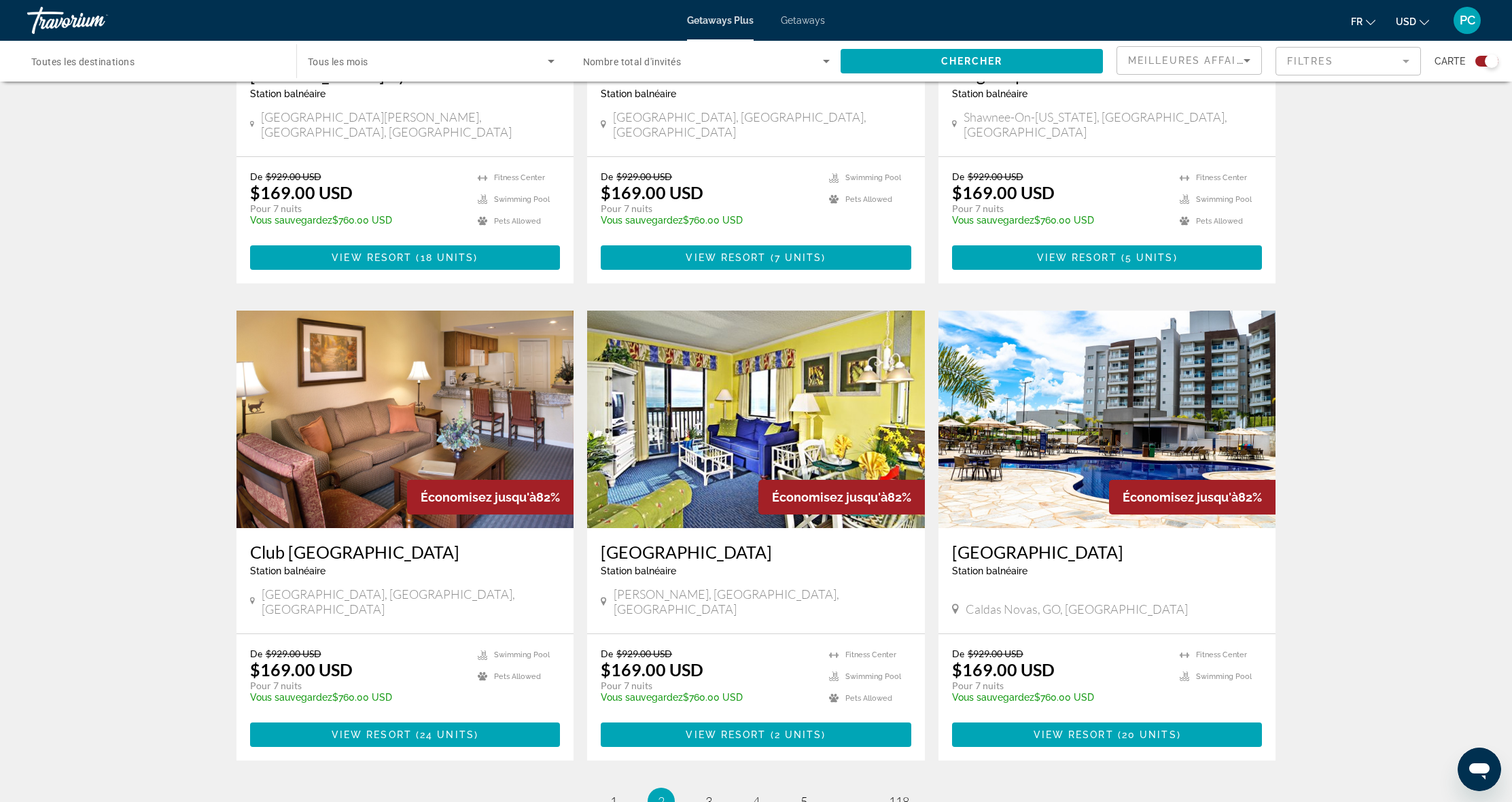
scroll to position [1840, 0]
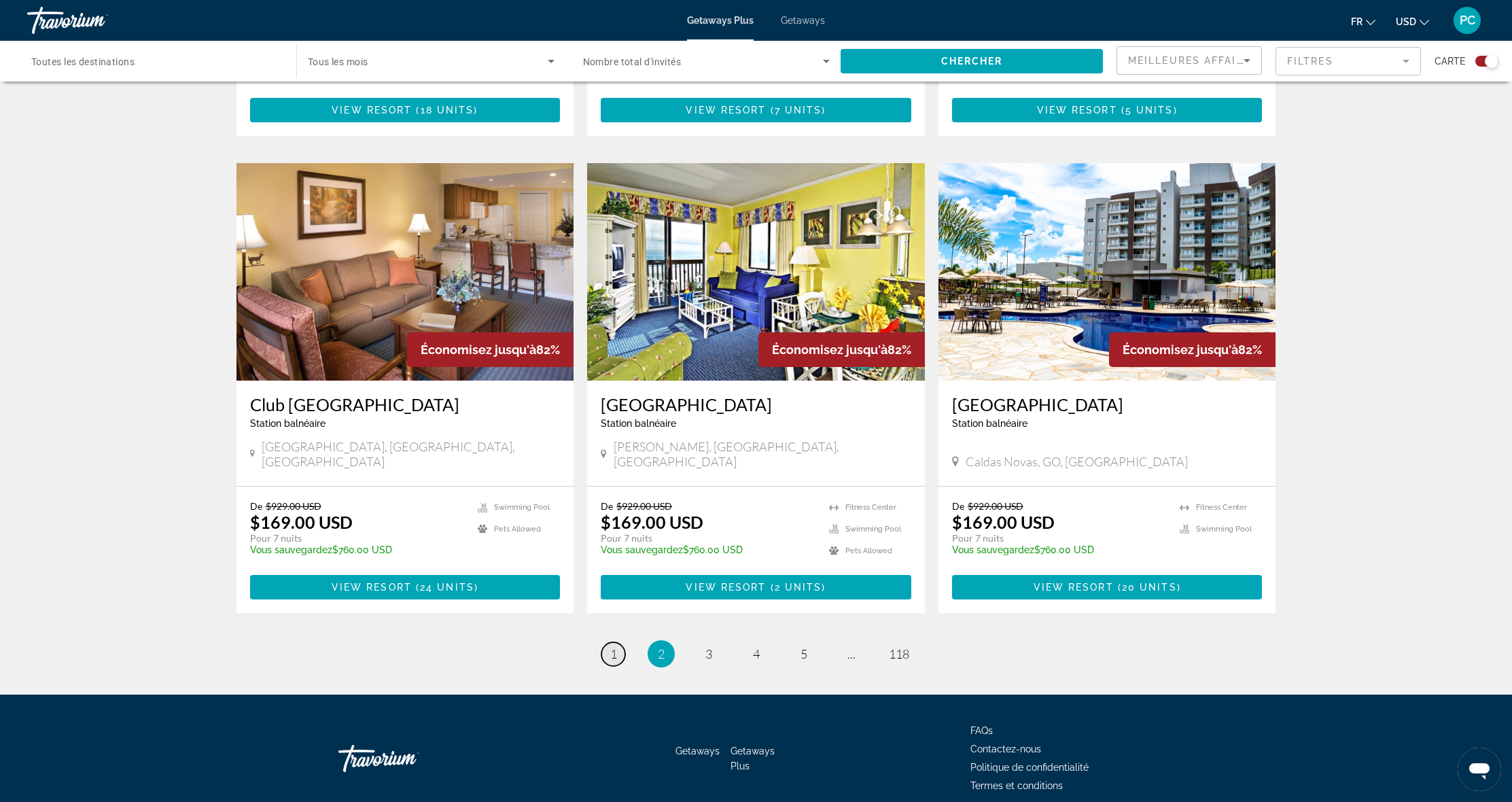
click at [612, 647] on span "1" at bounding box center [614, 654] width 7 height 15
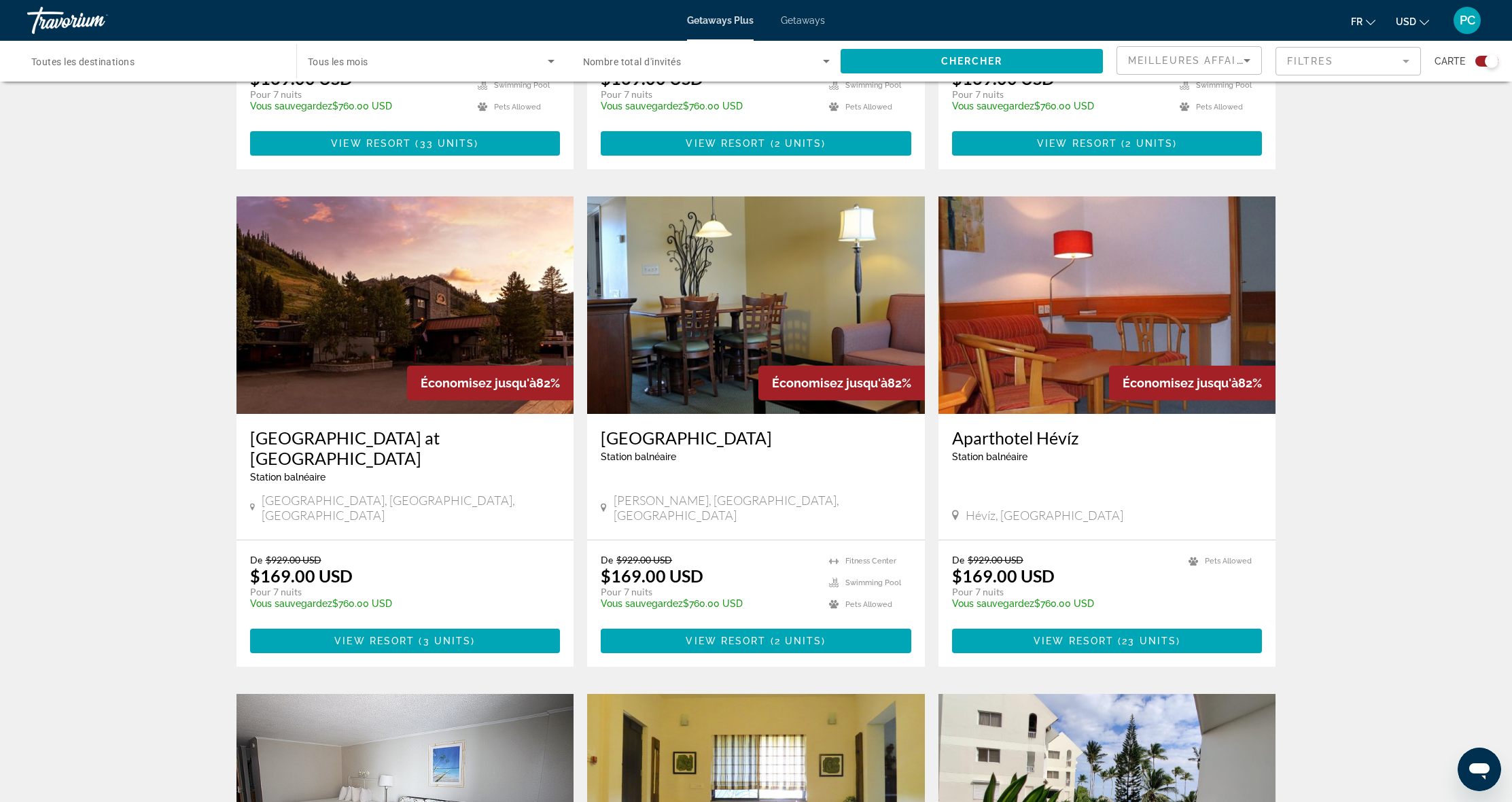
scroll to position [1062, 0]
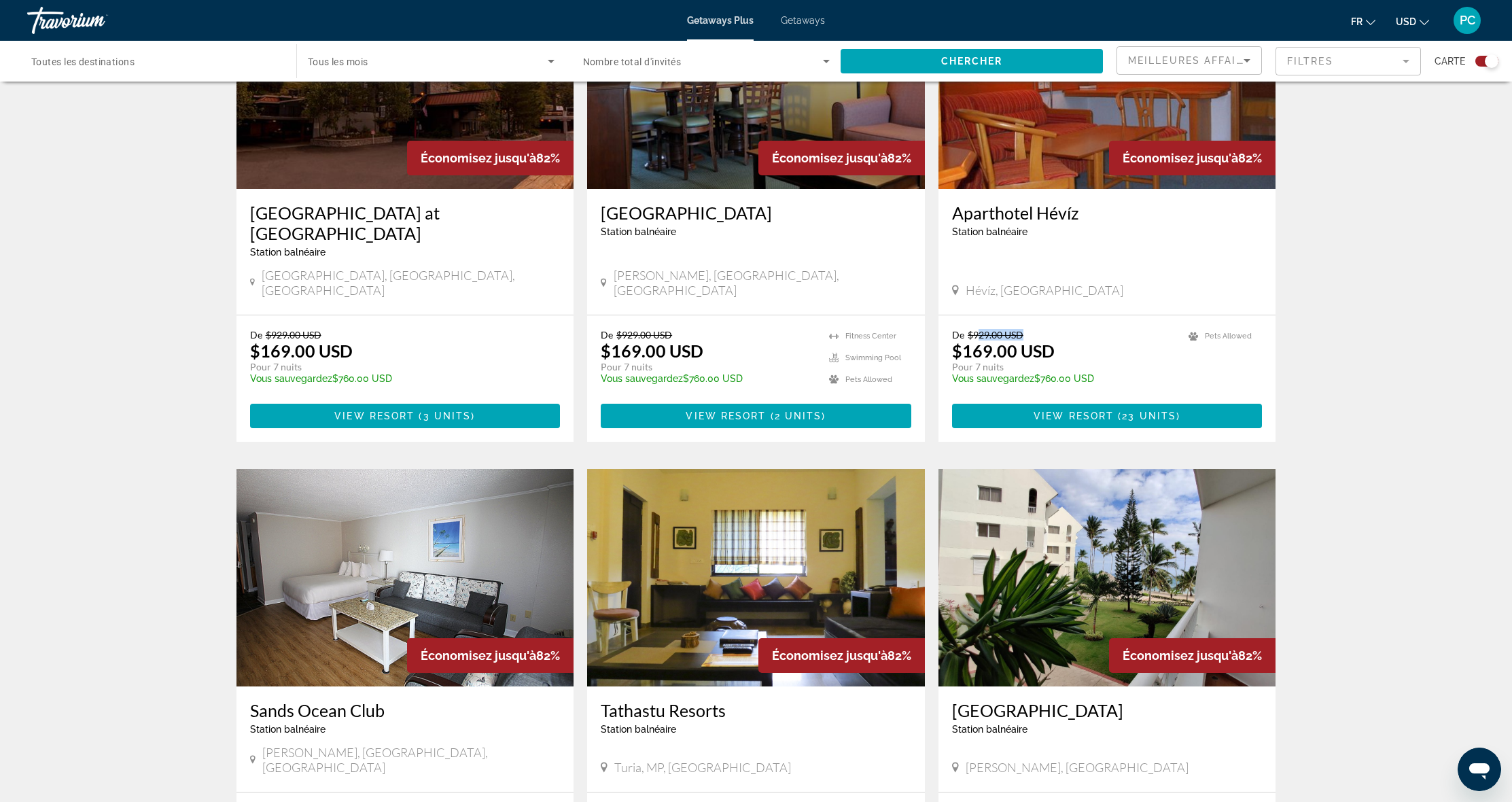
drag, startPoint x: 977, startPoint y: 278, endPoint x: 1032, endPoint y: 282, distance: 55.1
click at [1032, 329] on p "De $929.00 USD" at bounding box center [1064, 334] width 223 height 12
drag, startPoint x: 1025, startPoint y: 278, endPoint x: 973, endPoint y: 272, distance: 52.3
click at [973, 316] on div "De $929.00 USD $169.00 USD Pour 7 nuits Vous sauvegardez $760.00 USD temp 1 Pet…" at bounding box center [1107, 379] width 338 height 126
click at [1029, 329] on p "De $929.00 USD" at bounding box center [1064, 334] width 223 height 12
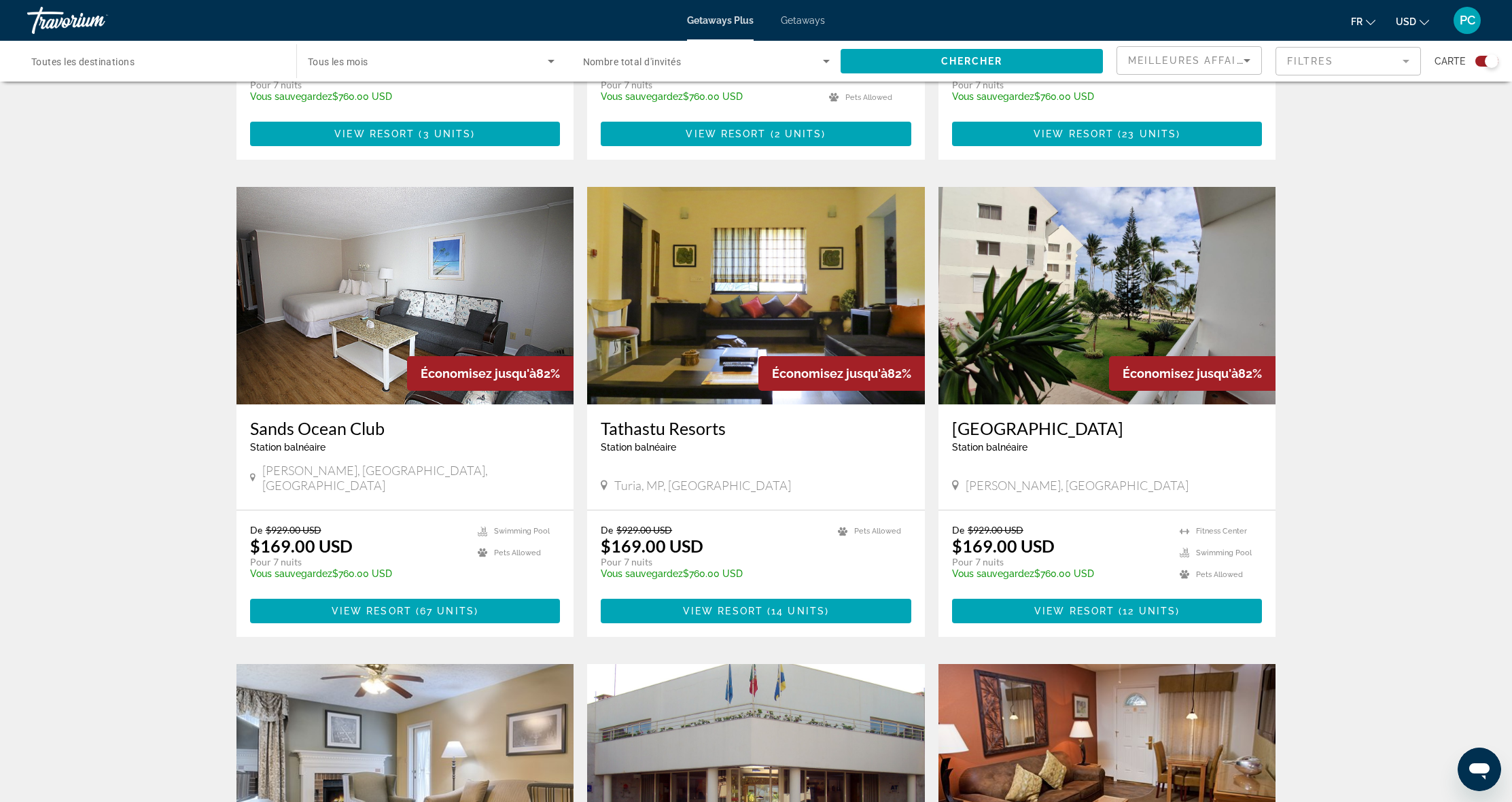
scroll to position [1321, 0]
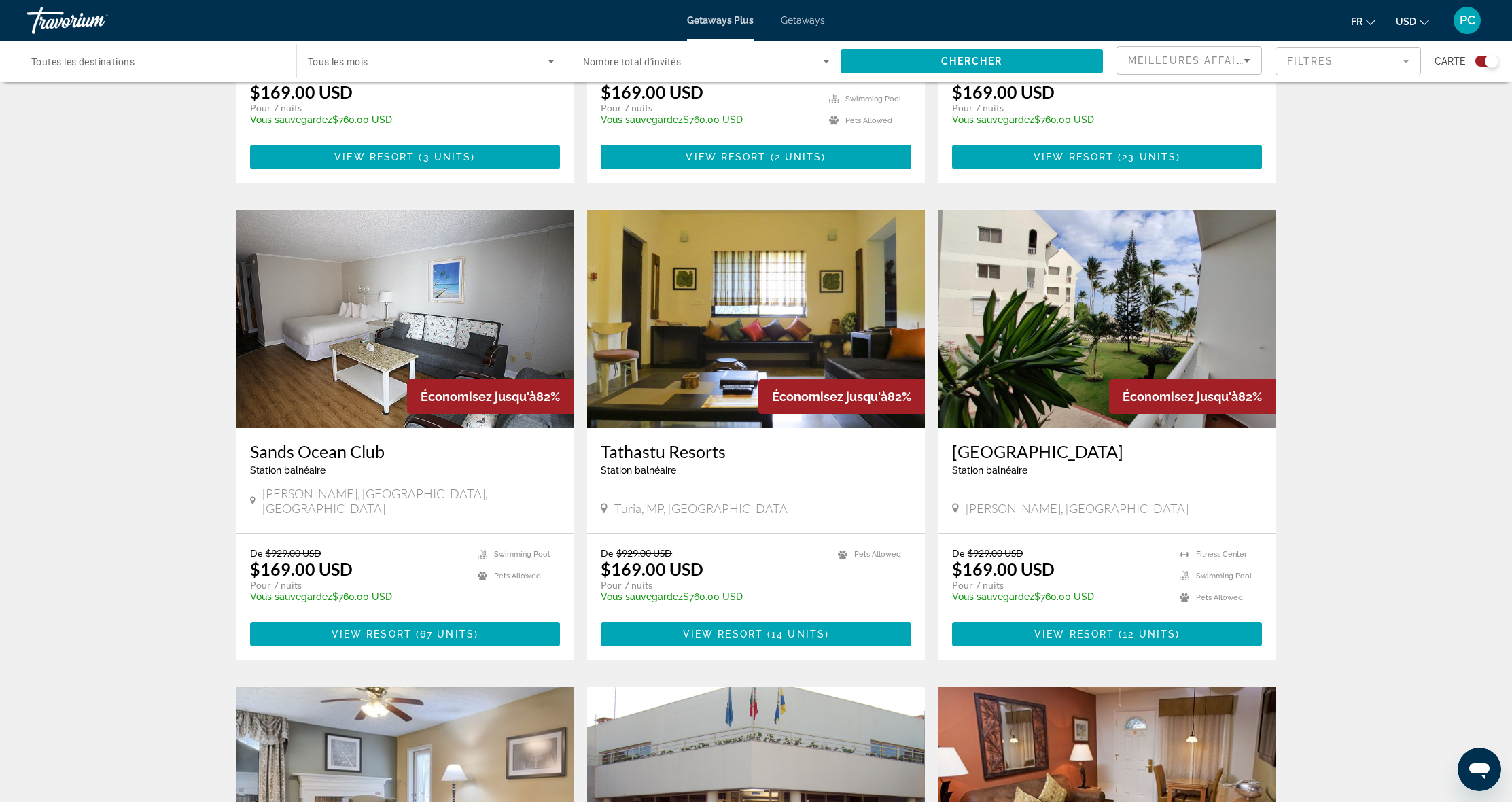
click at [138, 69] on div "Destination Toutes les destinations" at bounding box center [155, 62] width 248 height 39
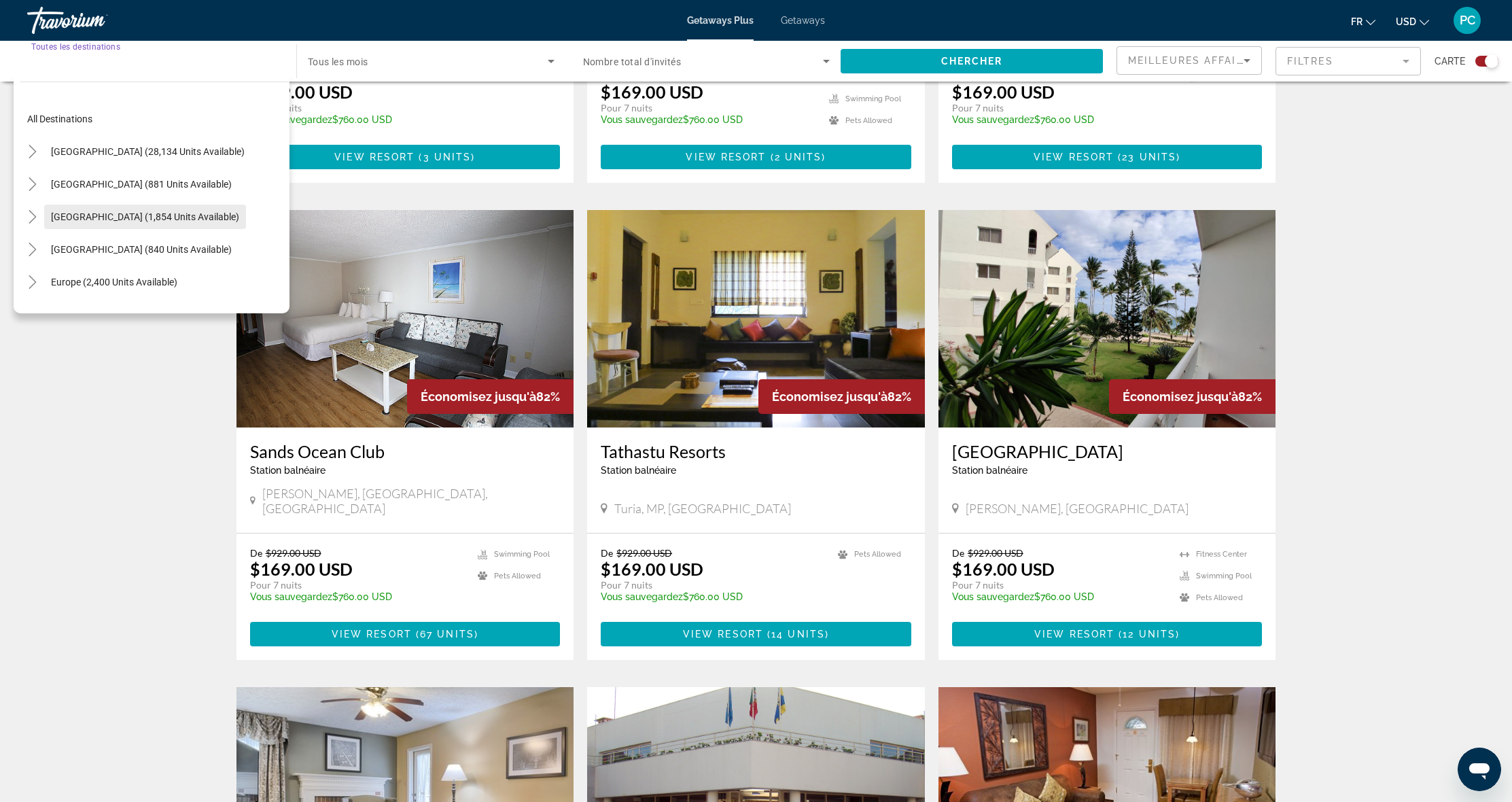
click at [100, 212] on span "[GEOGRAPHIC_DATA] (1,854 units available)" at bounding box center [144, 217] width 188 height 11
type input "**********"
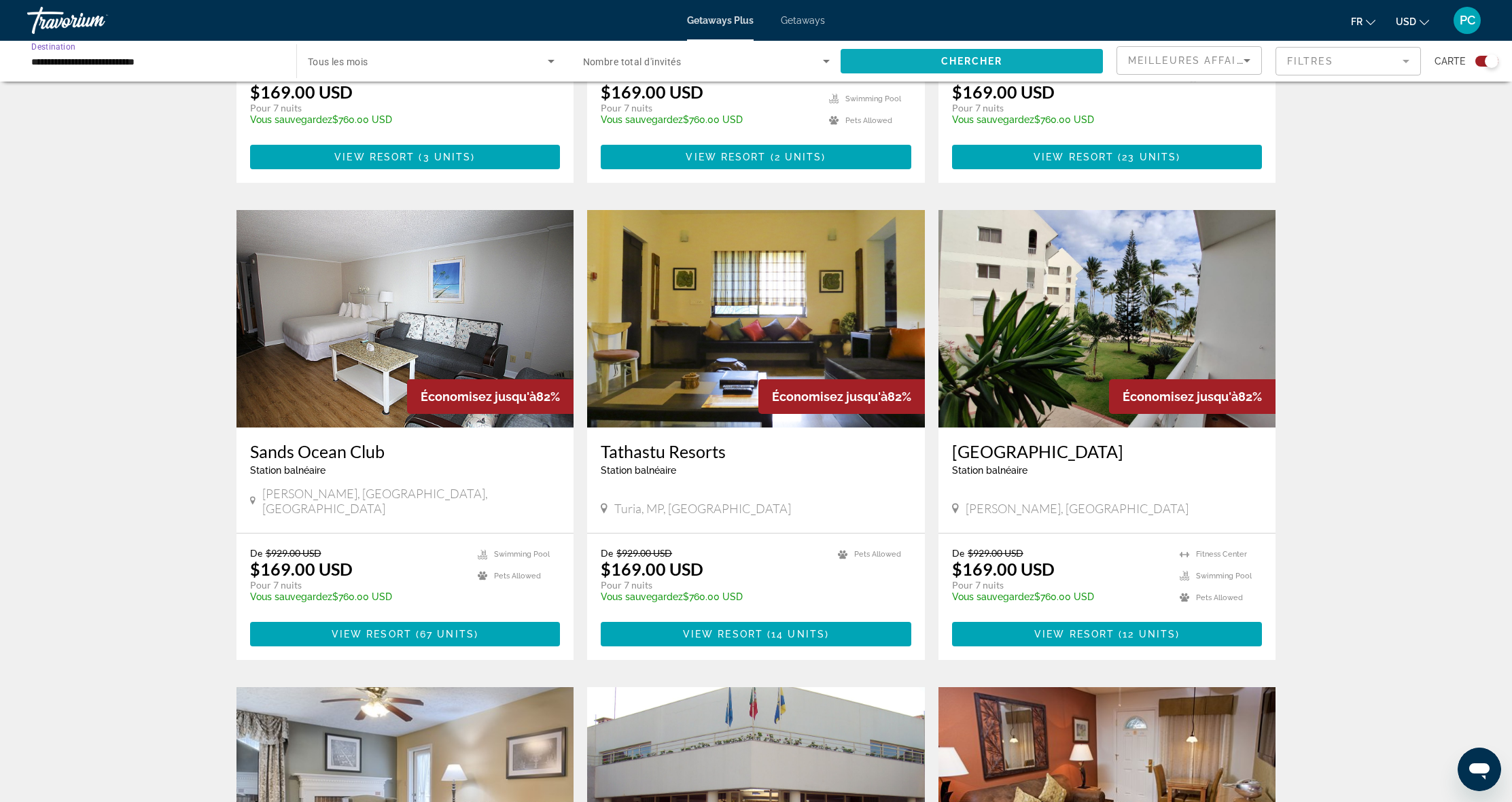
click at [993, 60] on span "Chercher" at bounding box center [972, 61] width 62 height 11
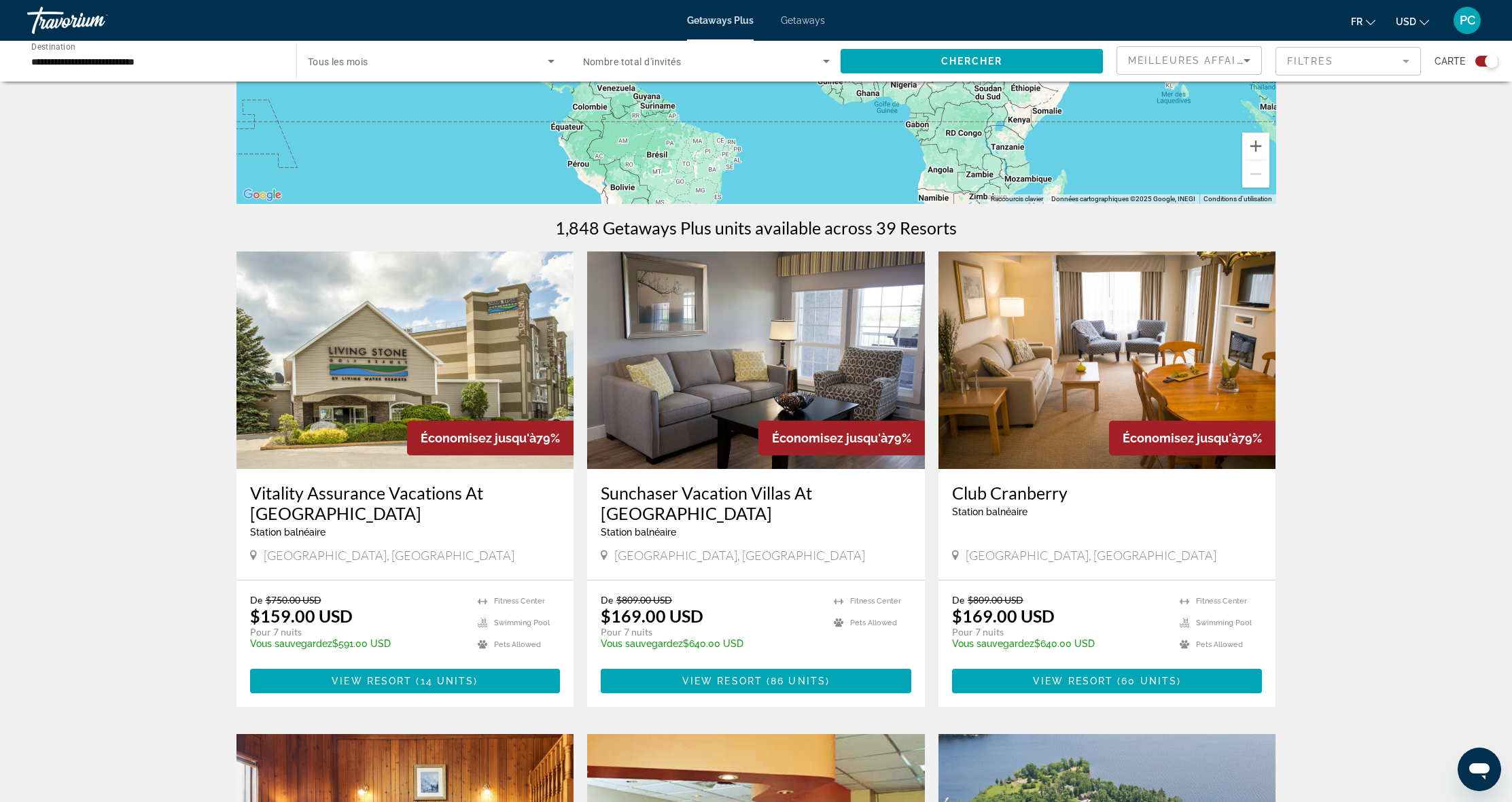
scroll to position [412, 0]
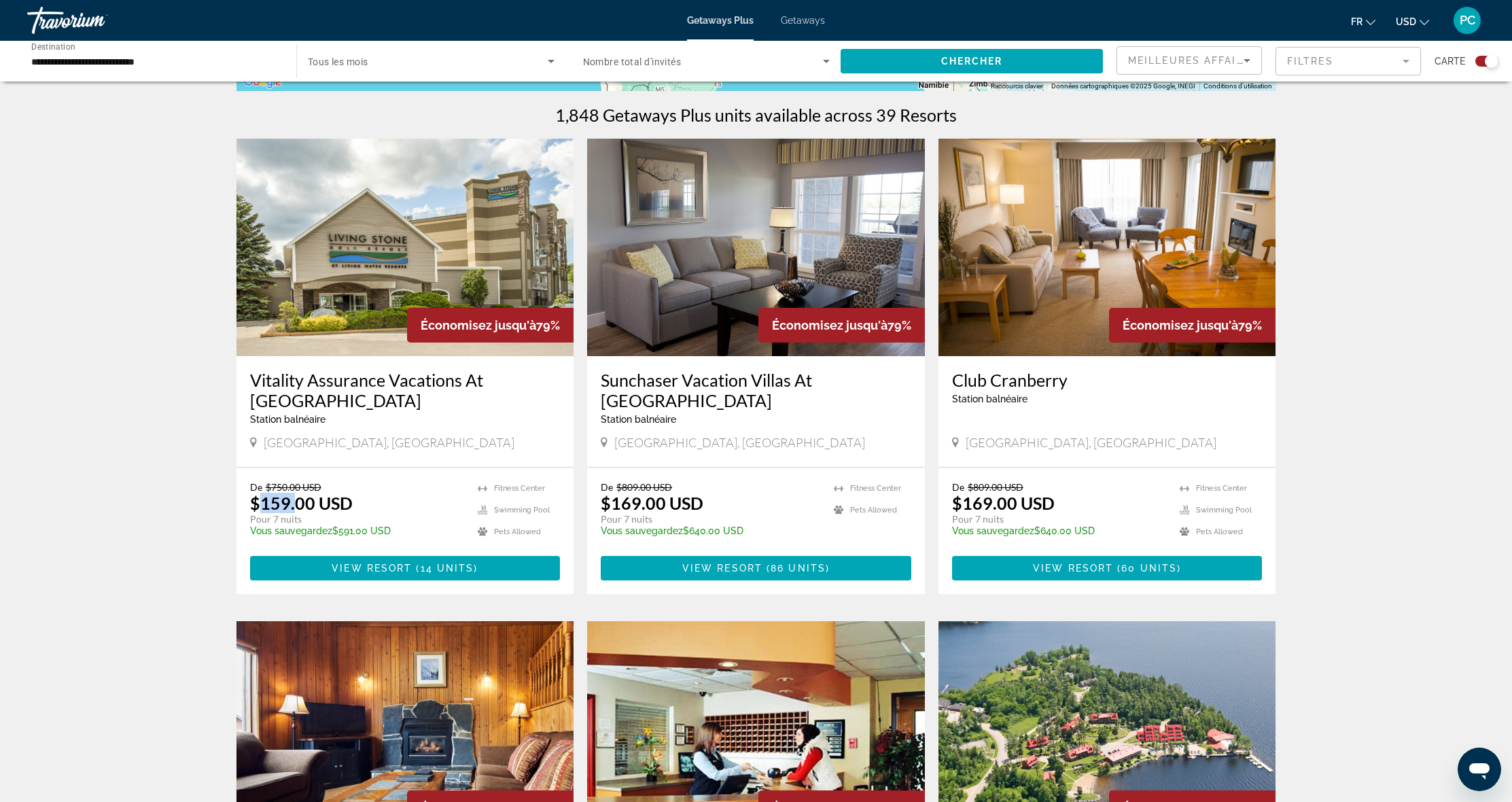
drag, startPoint x: 261, startPoint y: 503, endPoint x: 296, endPoint y: 509, distance: 35.5
click at [296, 509] on p "$159.00 USD" at bounding box center [302, 502] width 103 height 20
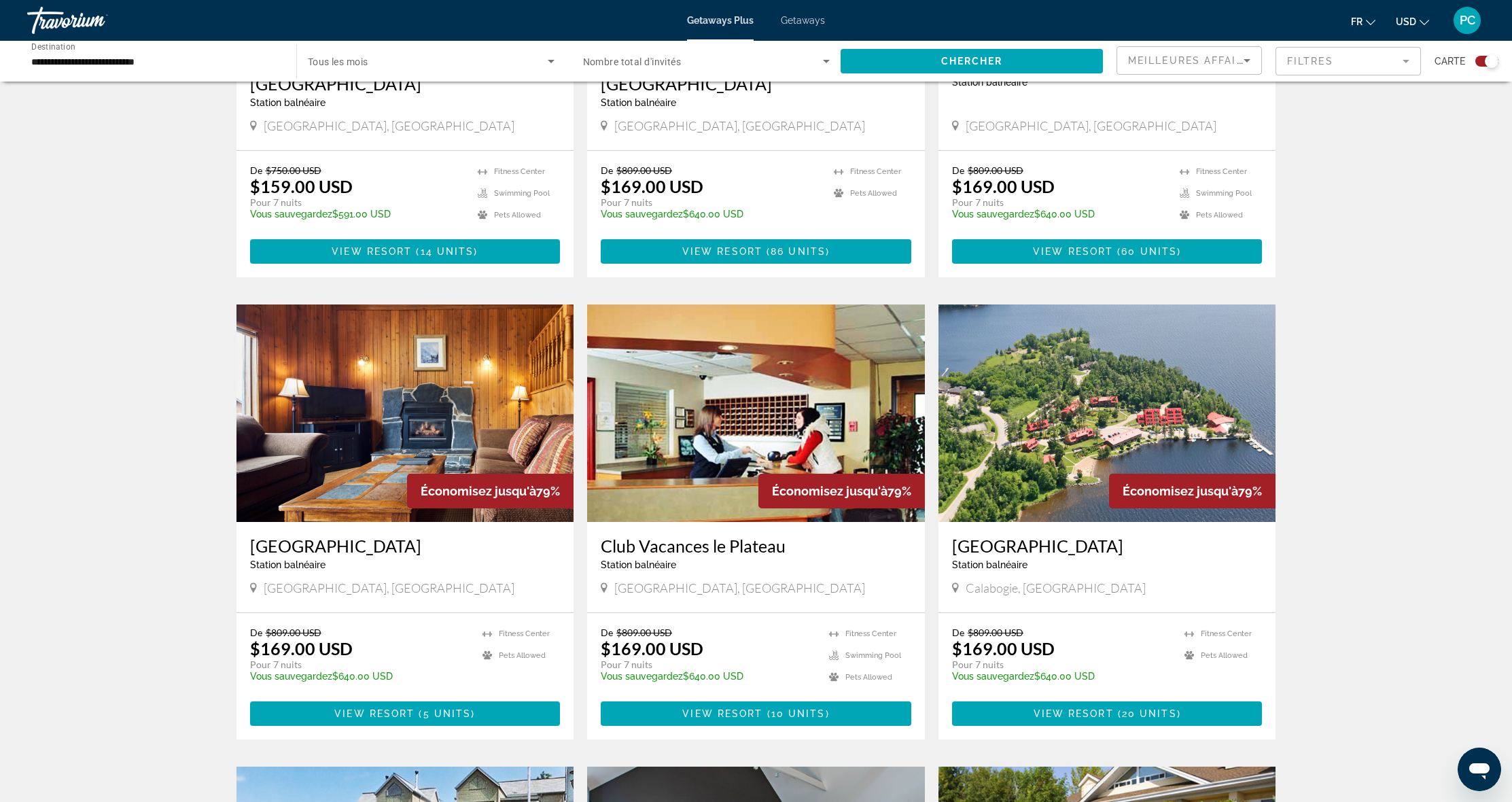
scroll to position [878, 0]
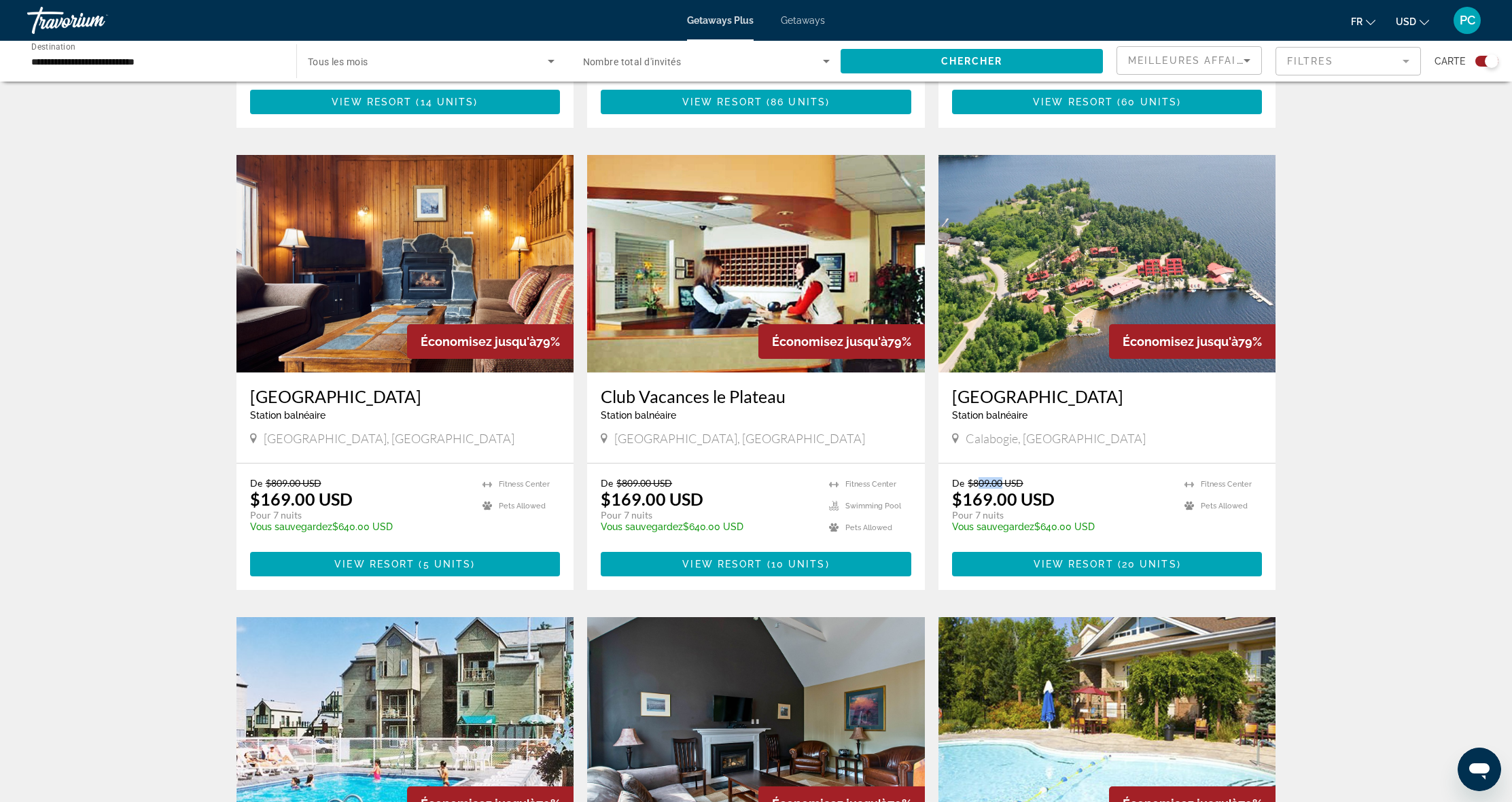
drag, startPoint x: 977, startPoint y: 485, endPoint x: 1002, endPoint y: 485, distance: 25.0
click at [1002, 485] on span "$809.00 USD" at bounding box center [995, 483] width 55 height 12
drag, startPoint x: 968, startPoint y: 496, endPoint x: 995, endPoint y: 497, distance: 27.0
click at [995, 497] on p "$169.00 USD" at bounding box center [1004, 499] width 103 height 20
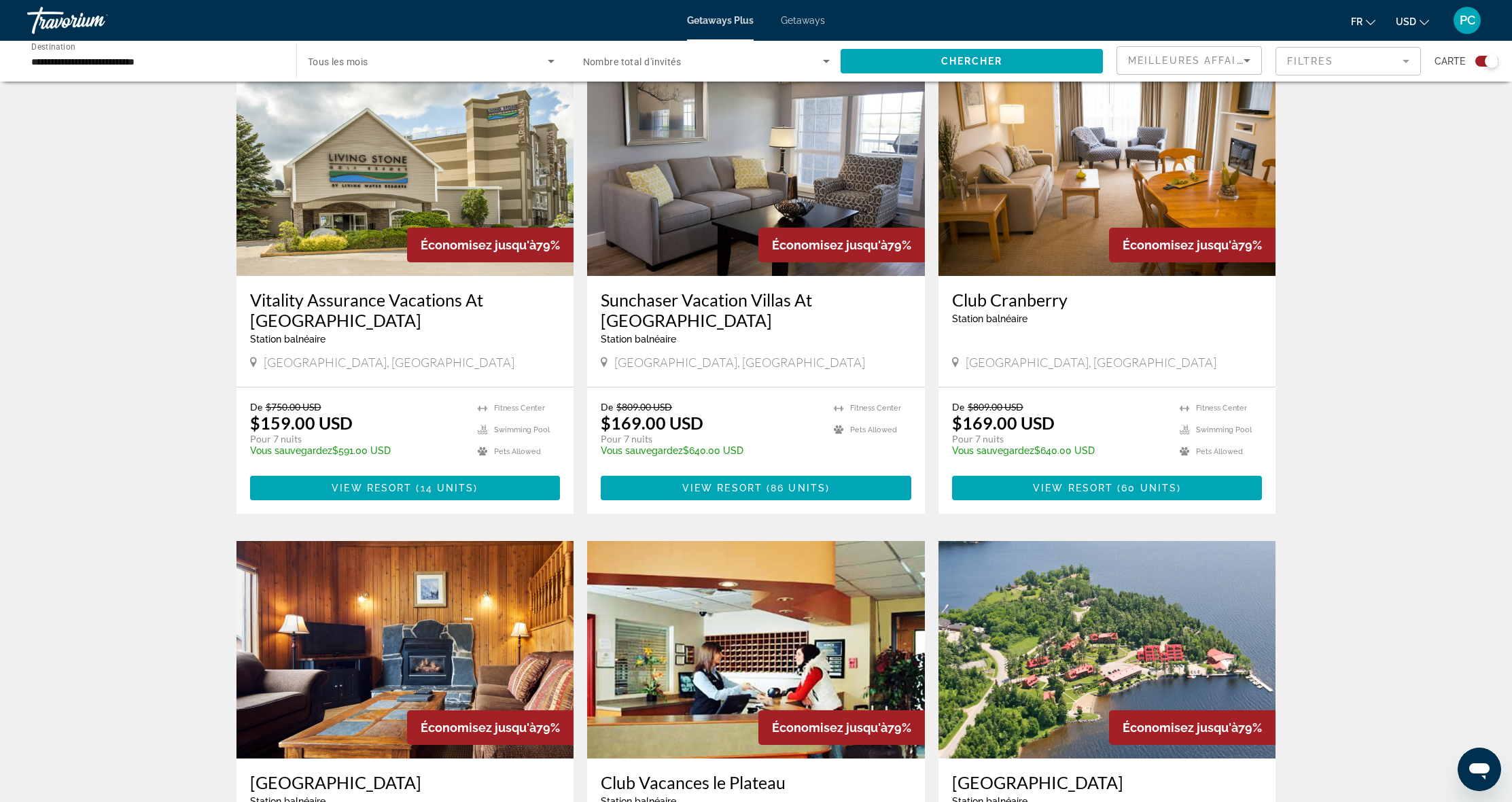
scroll to position [495, 0]
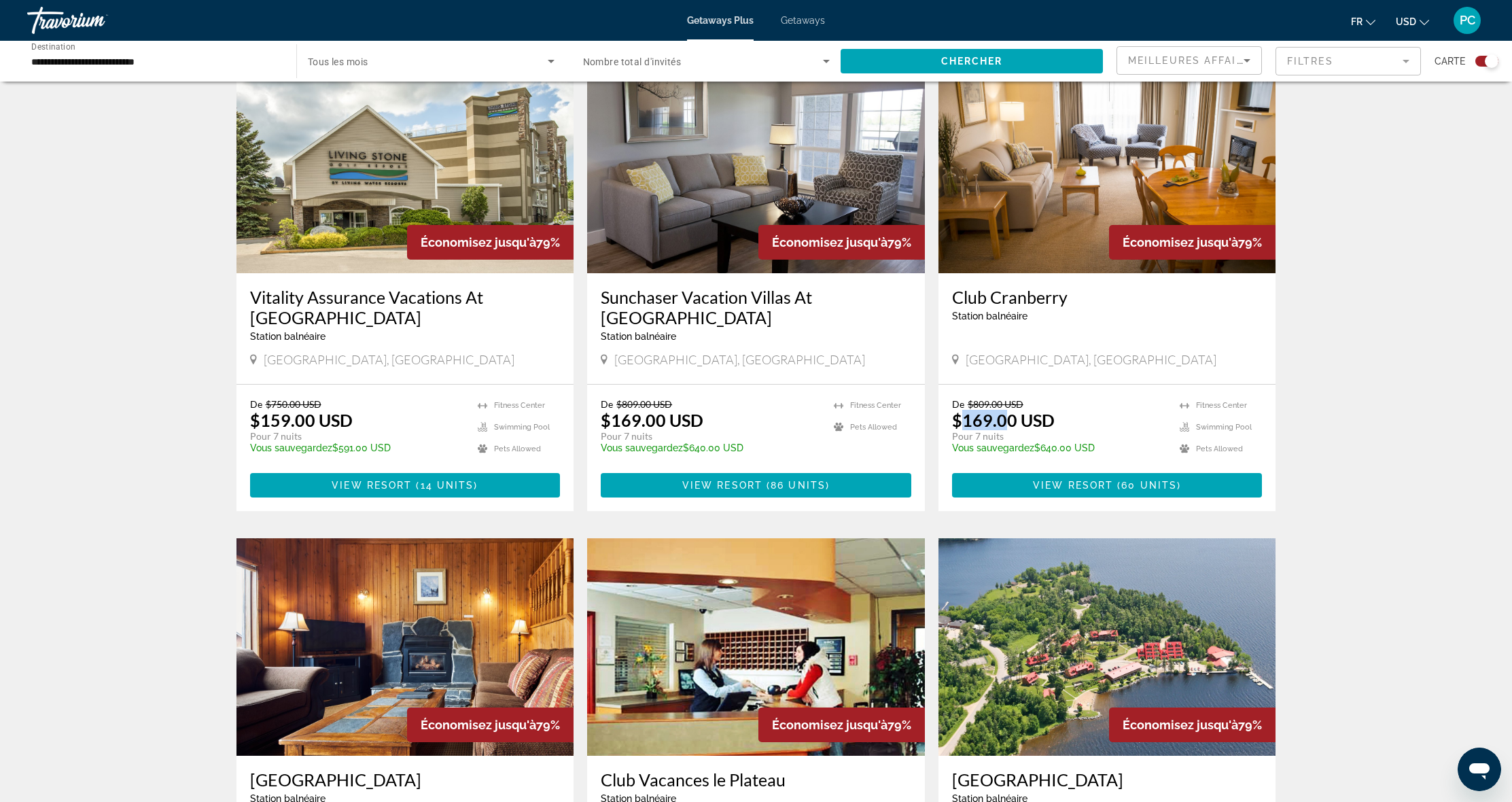
drag, startPoint x: 965, startPoint y: 420, endPoint x: 1005, endPoint y: 421, distance: 40.0
click at [1005, 421] on p "$169.00 USD" at bounding box center [1004, 420] width 103 height 20
click at [1343, 277] on div "← Déplacement vers la gauche → Déplacement vers la droite ↑ Déplacement vers le…" at bounding box center [756, 787] width 1512 height 2373
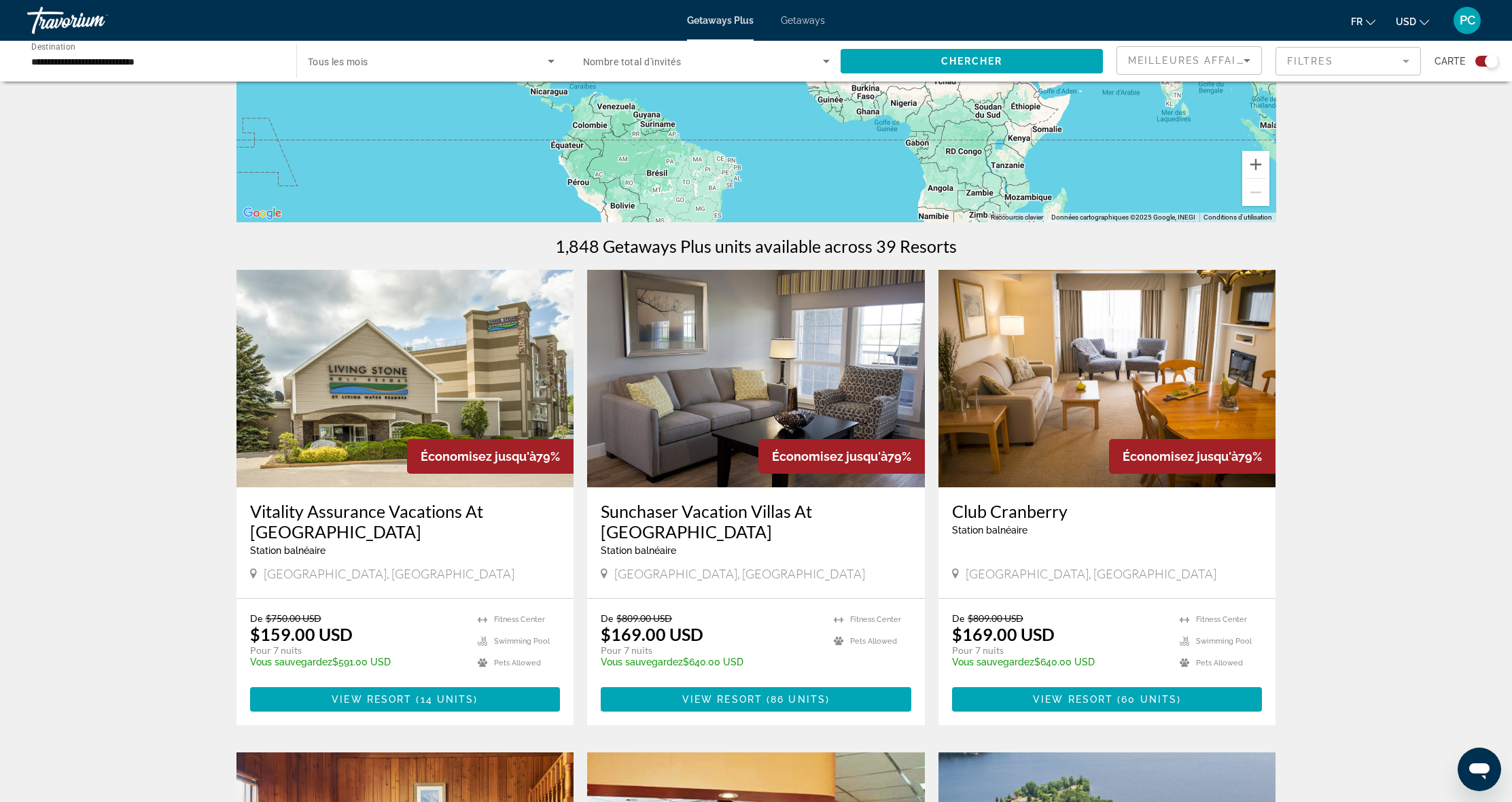
scroll to position [141, 0]
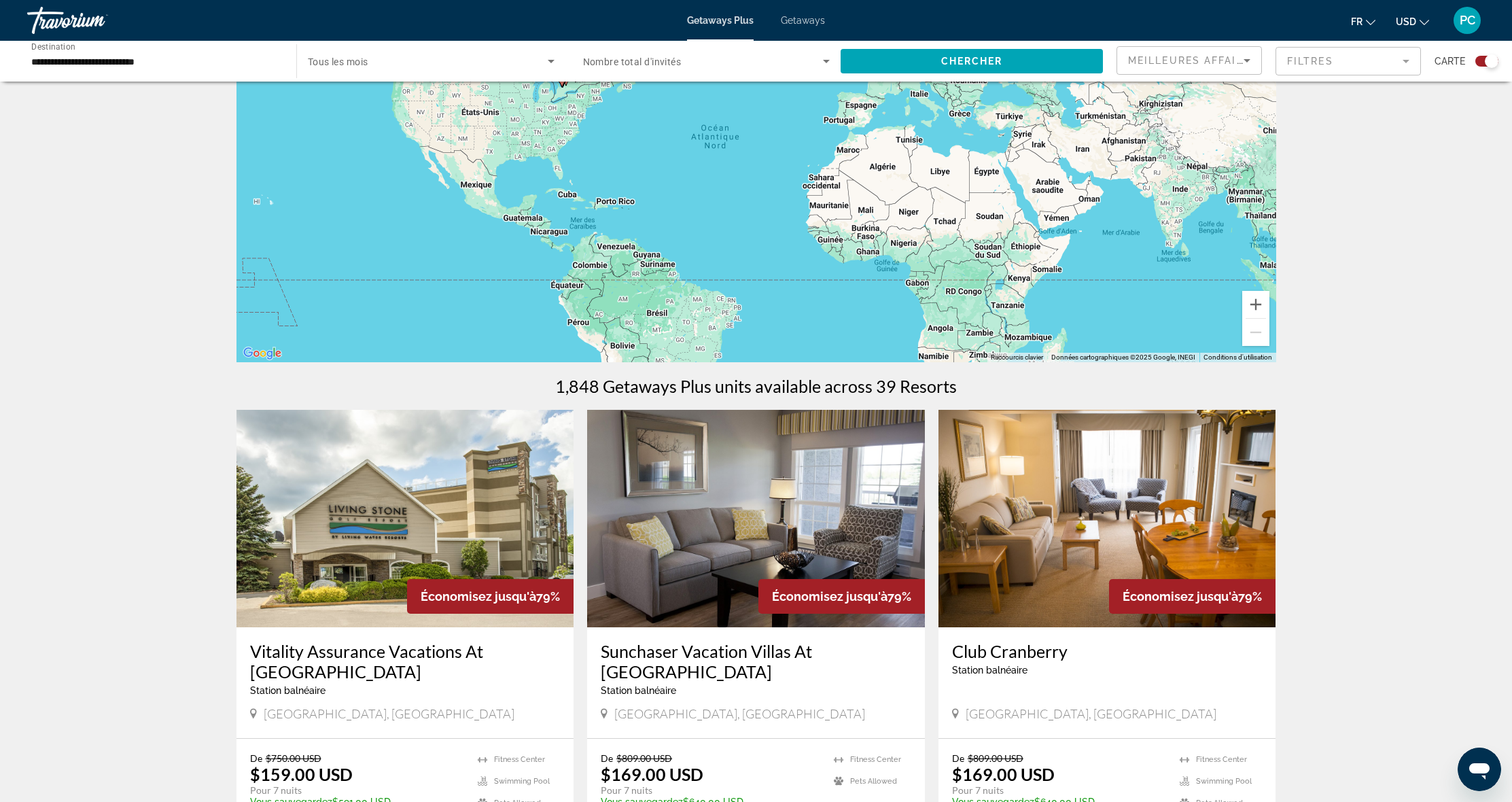
drag, startPoint x: 1377, startPoint y: 463, endPoint x: 1429, endPoint y: 371, distance: 105.7
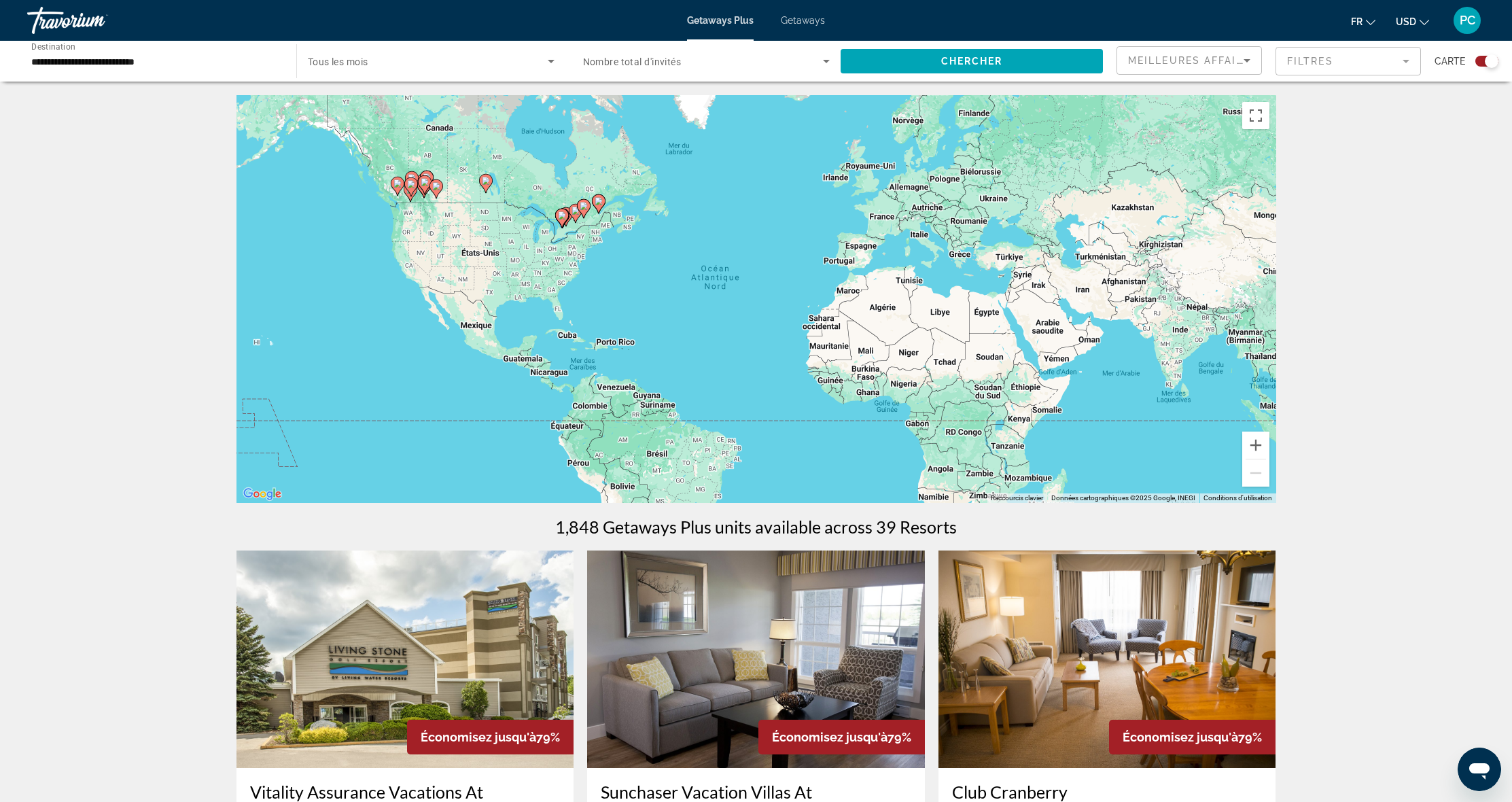
scroll to position [121, 0]
